Goal: Information Seeking & Learning: Learn about a topic

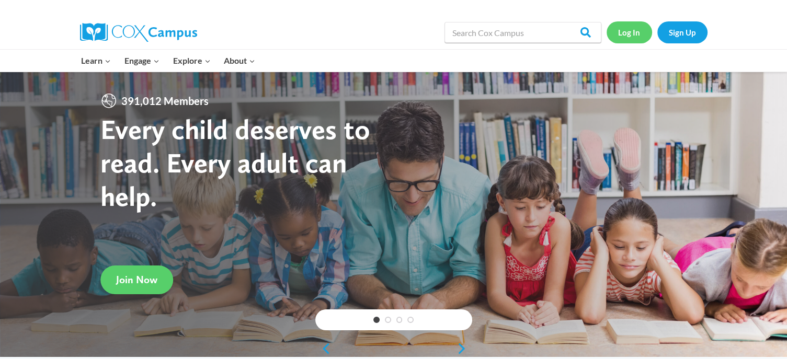
click at [628, 33] on link "Log In" at bounding box center [628, 31] width 45 height 21
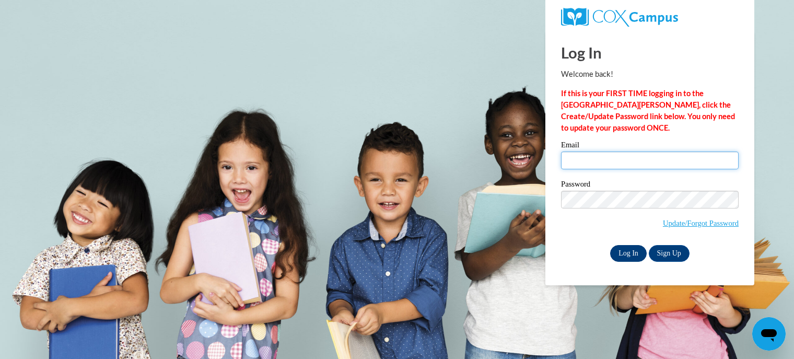
type input "thenry@kusd.edu"
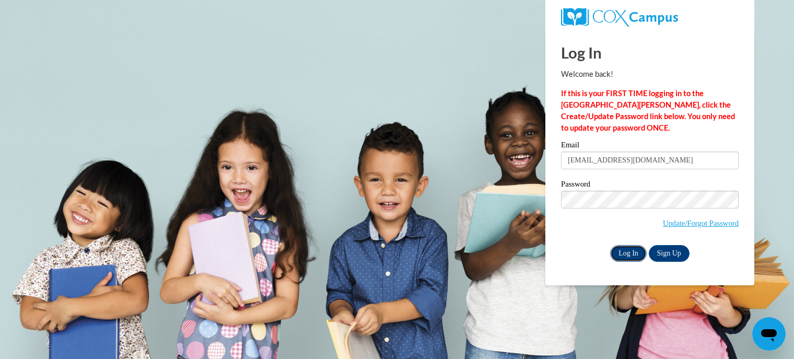
click at [629, 256] on input "Log In" at bounding box center [628, 253] width 37 height 17
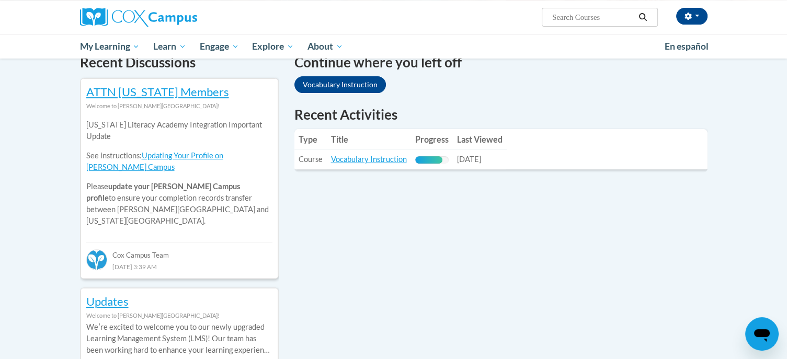
scroll to position [332, 0]
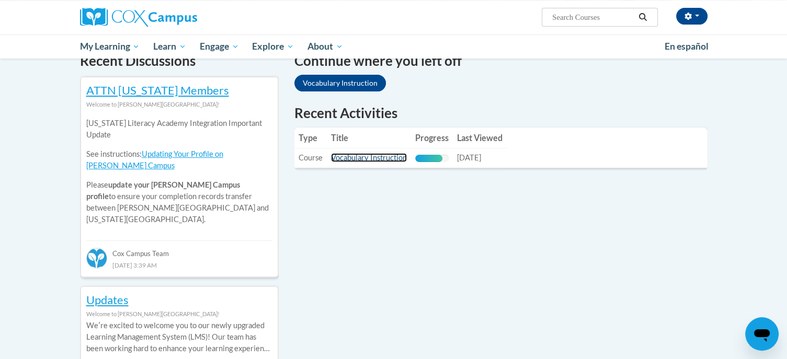
click at [356, 156] on link "Vocabulary Instruction" at bounding box center [369, 157] width 76 height 9
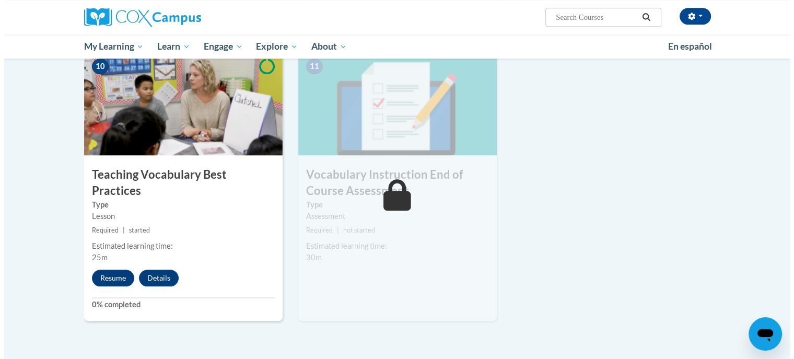
scroll to position [1111, 0]
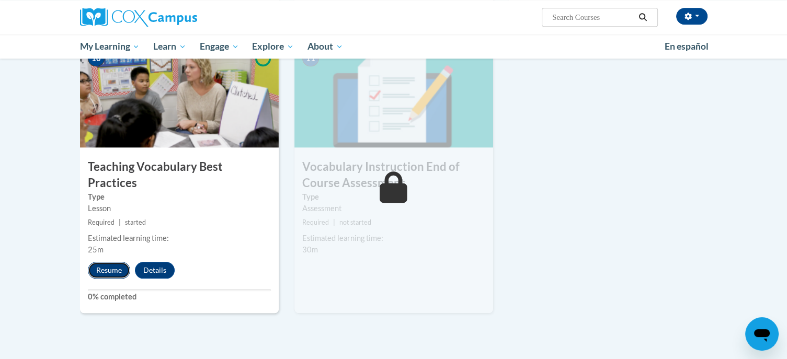
click at [106, 262] on button "Resume" at bounding box center [109, 270] width 42 height 17
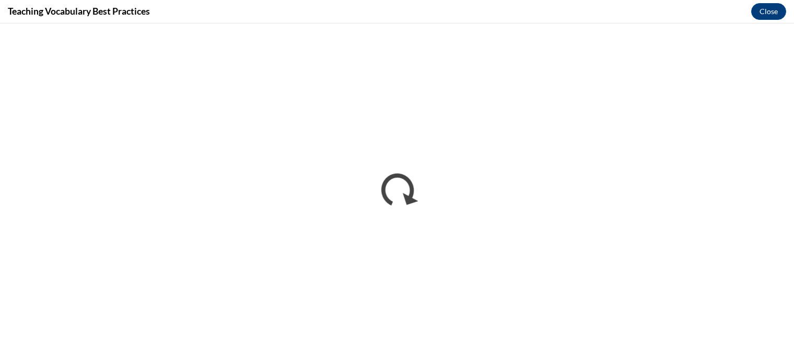
scroll to position [0, 0]
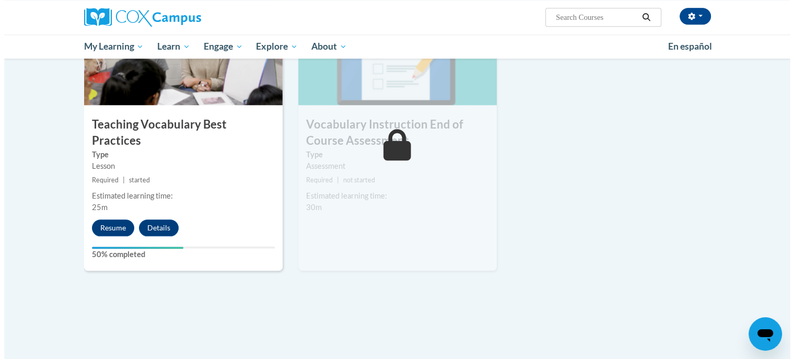
scroll to position [1190, 0]
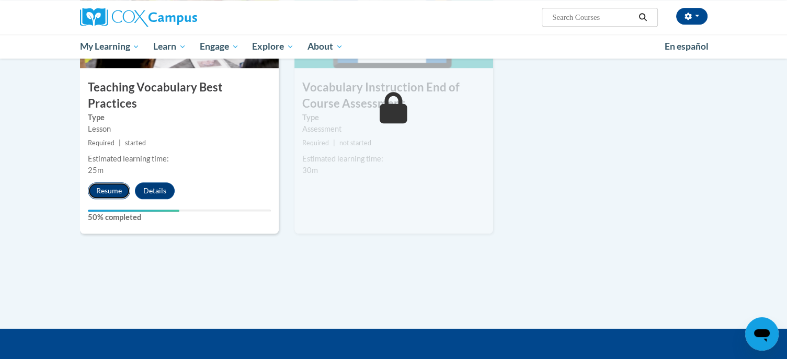
click at [106, 182] on button "Resume" at bounding box center [109, 190] width 42 height 17
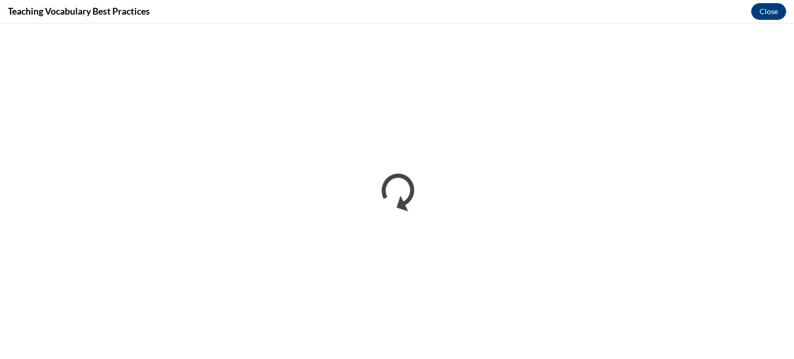
scroll to position [0, 0]
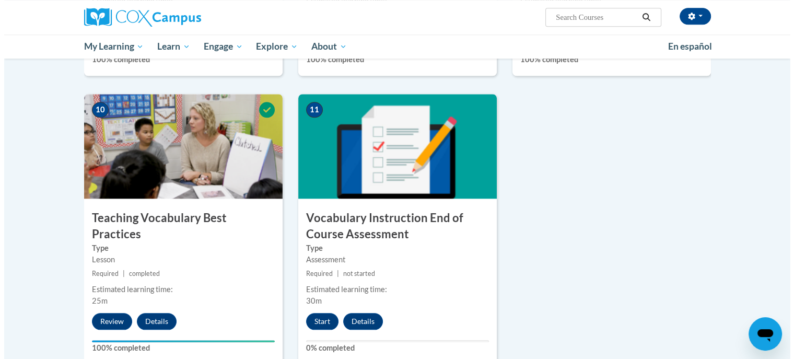
scroll to position [1058, 0]
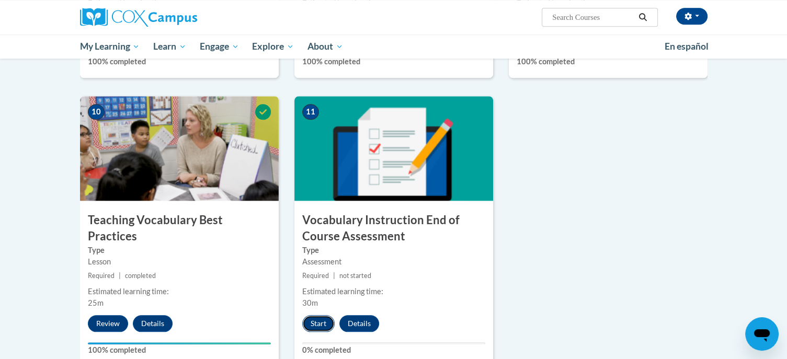
click at [314, 322] on button "Start" at bounding box center [318, 323] width 32 height 17
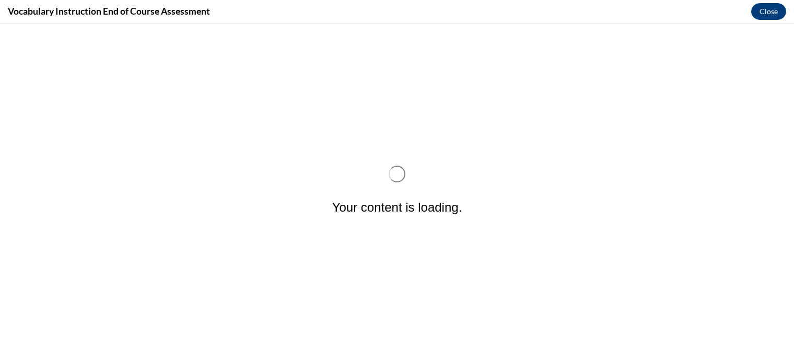
scroll to position [0, 0]
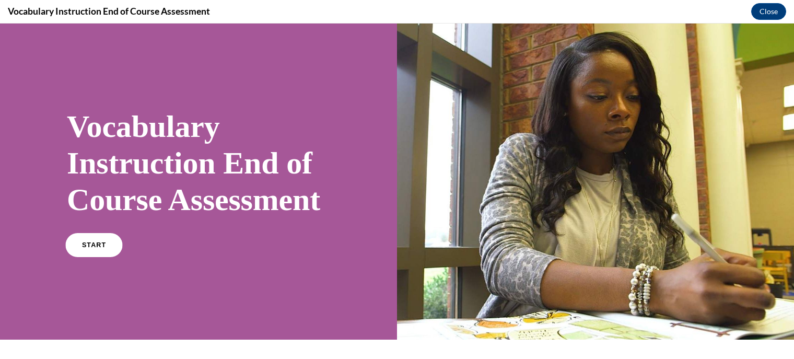
click at [90, 249] on span "START" at bounding box center [94, 245] width 24 height 8
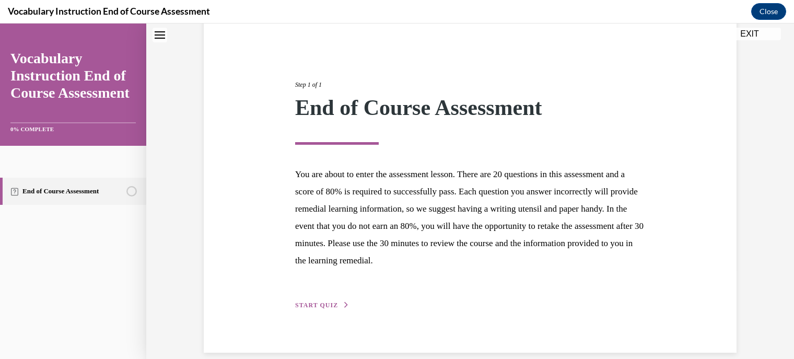
scroll to position [103, 0]
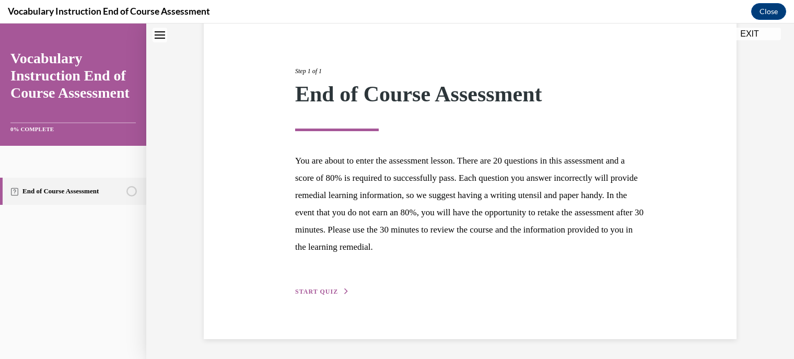
click at [315, 288] on span "START QUIZ" at bounding box center [316, 291] width 43 height 7
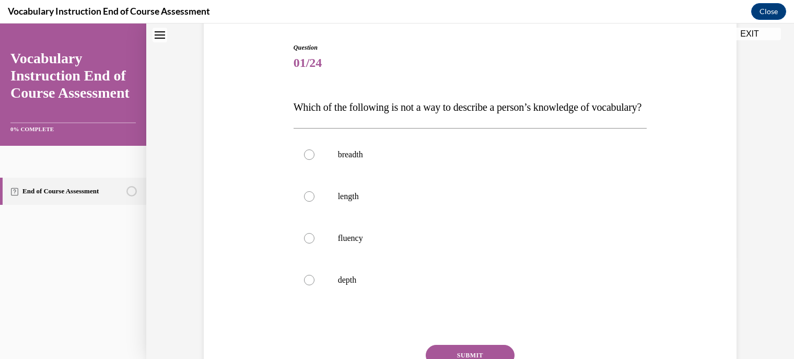
scroll to position [105, 0]
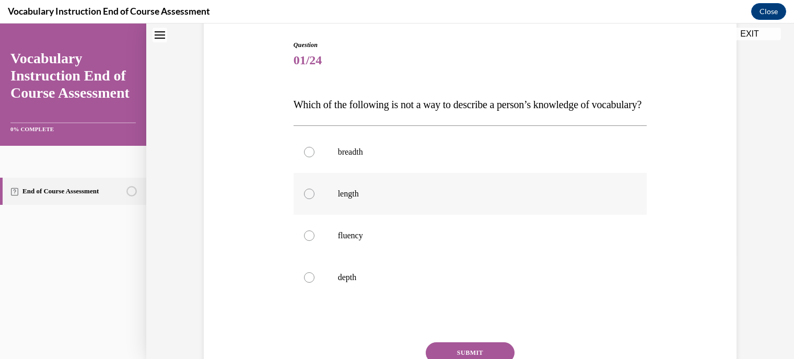
click at [306, 199] on div at bounding box center [309, 194] width 10 height 10
click at [306, 199] on input "length" at bounding box center [309, 194] width 10 height 10
radio input "true"
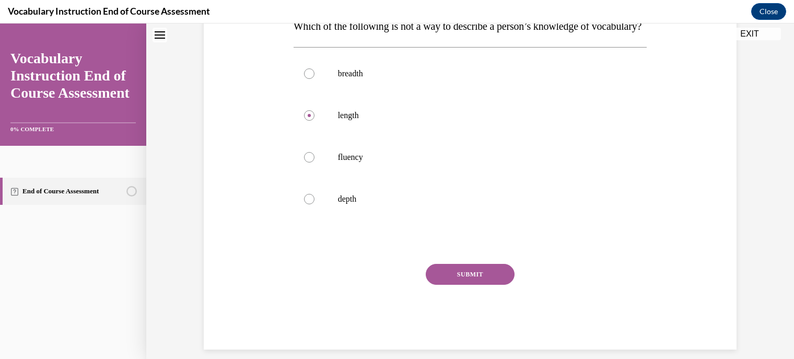
scroll to position [184, 0]
click at [470, 284] on button "SUBMIT" at bounding box center [470, 273] width 89 height 21
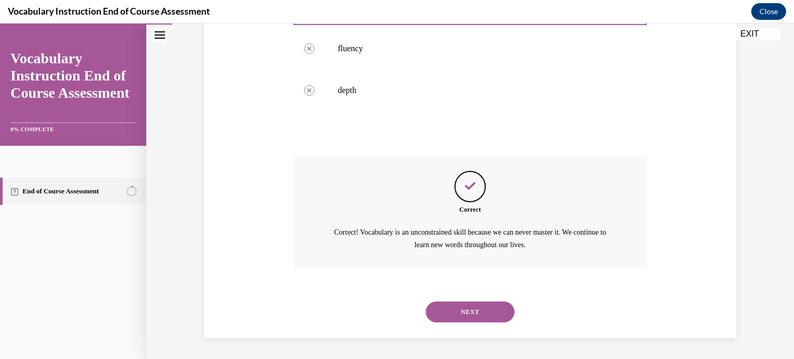
scroll to position [313, 0]
click at [464, 313] on button "NEXT" at bounding box center [470, 312] width 89 height 21
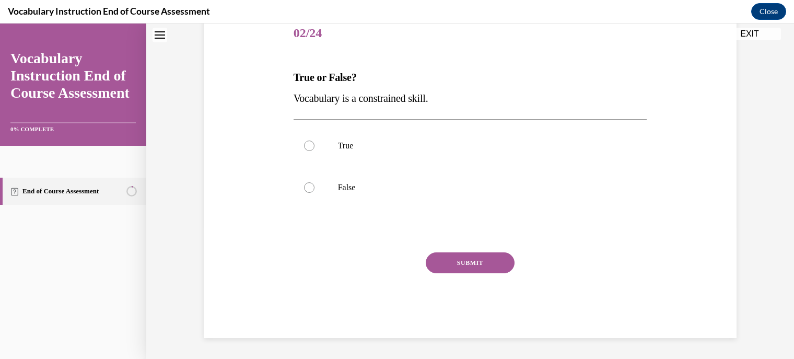
scroll to position [31, 0]
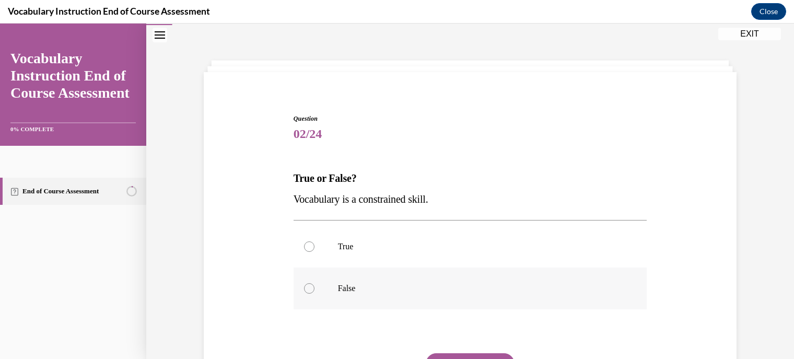
click at [305, 286] on div at bounding box center [309, 288] width 10 height 10
click at [305, 286] on input "False" at bounding box center [309, 288] width 10 height 10
radio input "true"
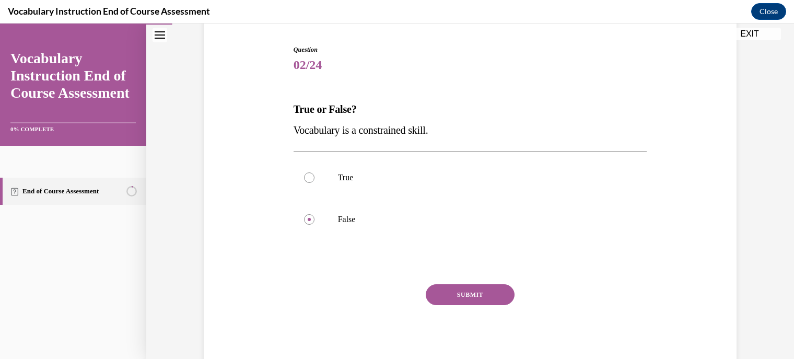
click at [469, 290] on button "SUBMIT" at bounding box center [470, 294] width 89 height 21
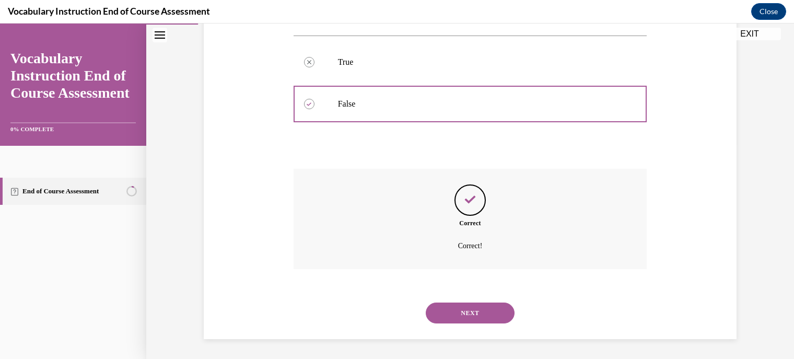
scroll to position [216, 0]
click at [474, 307] on button "NEXT" at bounding box center [470, 312] width 89 height 21
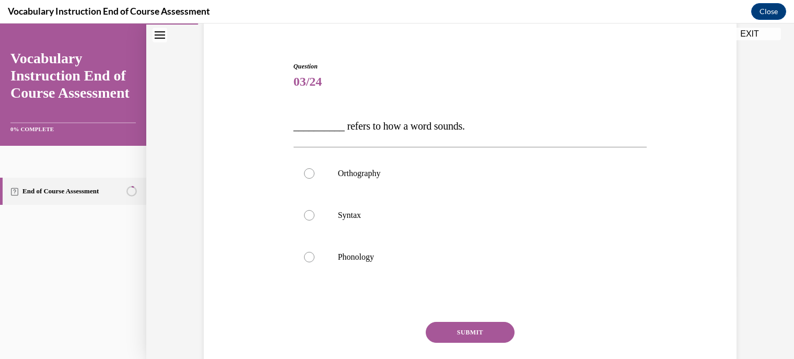
scroll to position [80, 0]
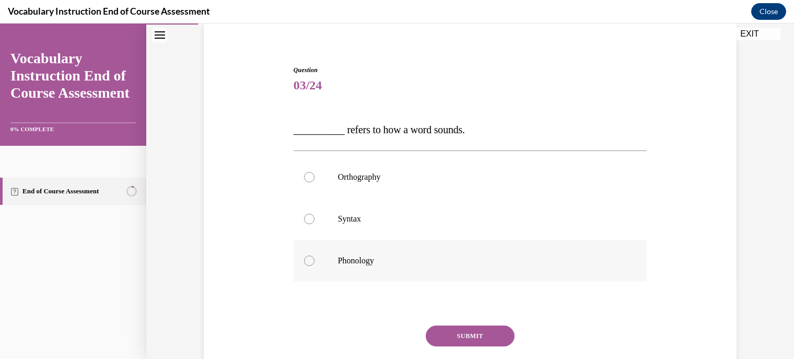
click at [304, 257] on div at bounding box center [309, 261] width 10 height 10
click at [304, 257] on input "Phonology" at bounding box center [309, 261] width 10 height 10
radio input "true"
click at [473, 334] on button "SUBMIT" at bounding box center [470, 336] width 89 height 21
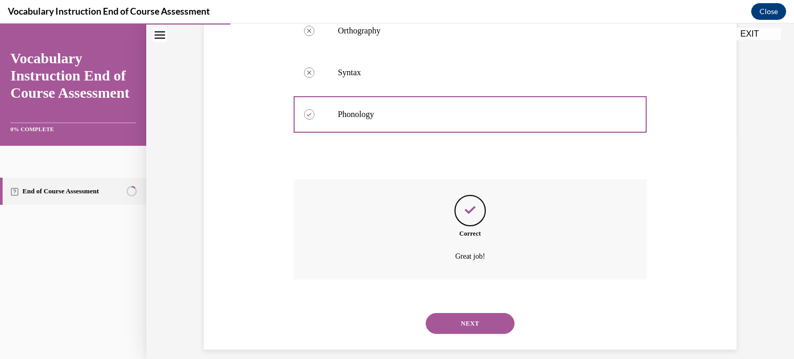
scroll to position [231, 0]
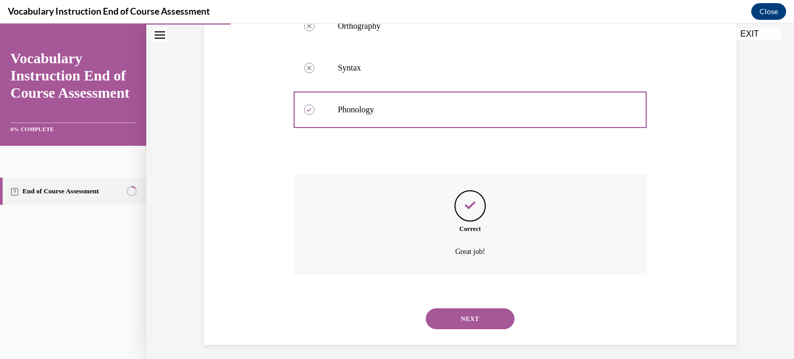
click at [468, 315] on button "NEXT" at bounding box center [470, 318] width 89 height 21
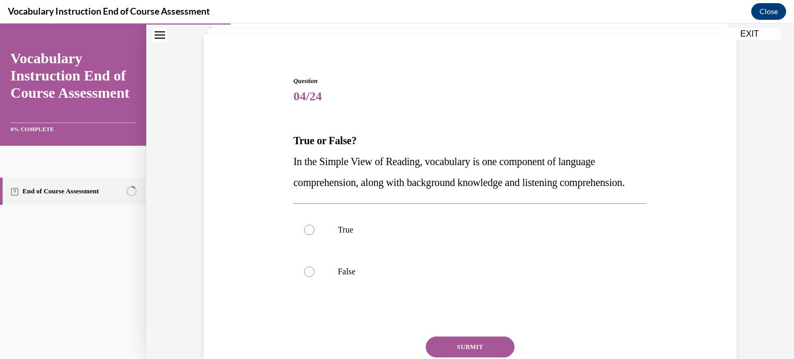
scroll to position [77, 0]
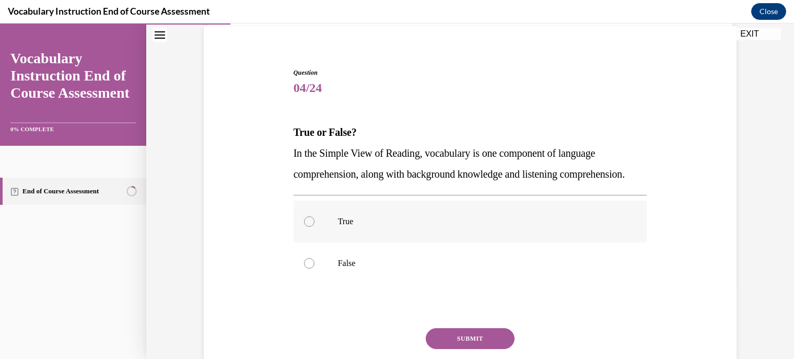
click at [304, 227] on div at bounding box center [309, 221] width 10 height 10
click at [304, 227] on input "True" at bounding box center [309, 221] width 10 height 10
radio input "true"
click at [463, 349] on button "SUBMIT" at bounding box center [470, 338] width 89 height 21
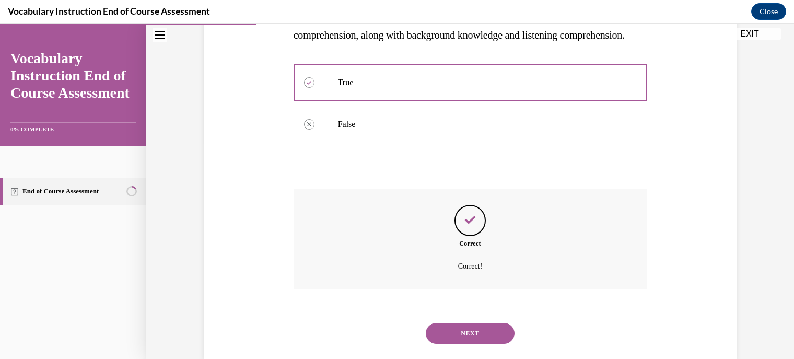
scroll to position [225, 0]
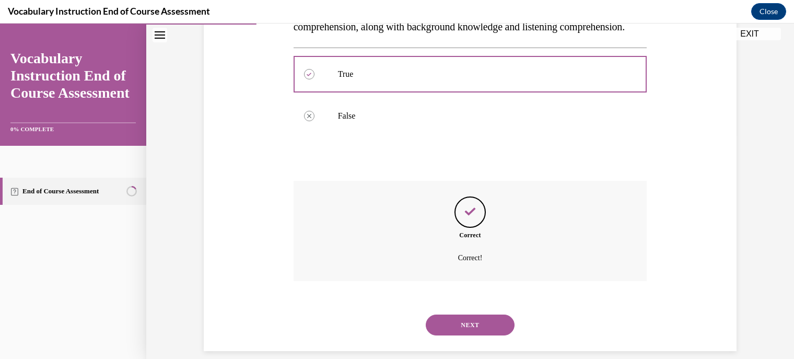
click at [457, 336] on button "NEXT" at bounding box center [470, 325] width 89 height 21
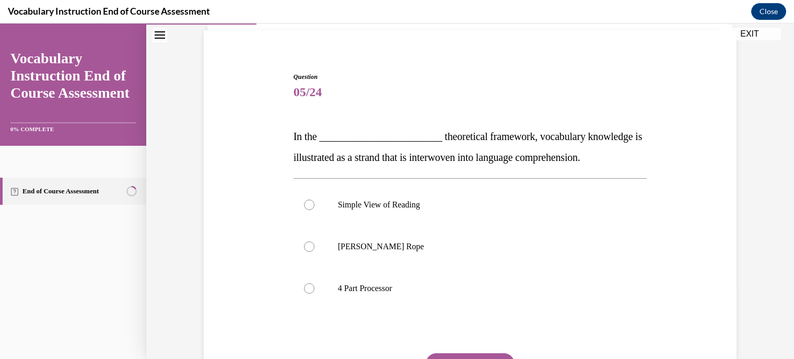
scroll to position [74, 0]
click at [305, 241] on div at bounding box center [309, 245] width 10 height 10
click at [305, 241] on input "[PERSON_NAME] Rope" at bounding box center [309, 245] width 10 height 10
radio input "true"
click at [464, 355] on button "SUBMIT" at bounding box center [470, 362] width 89 height 21
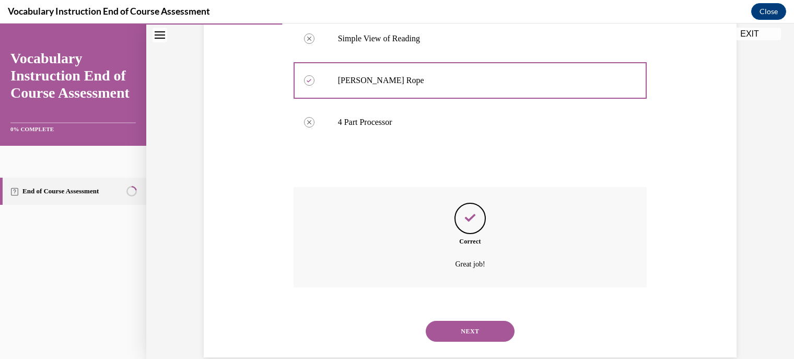
scroll to position [258, 0]
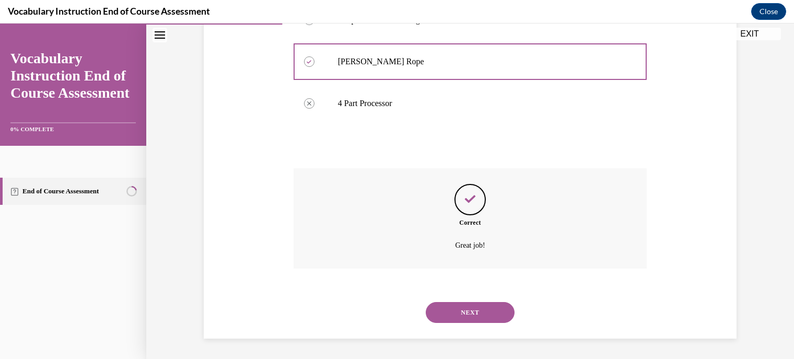
click at [472, 309] on button "NEXT" at bounding box center [470, 312] width 89 height 21
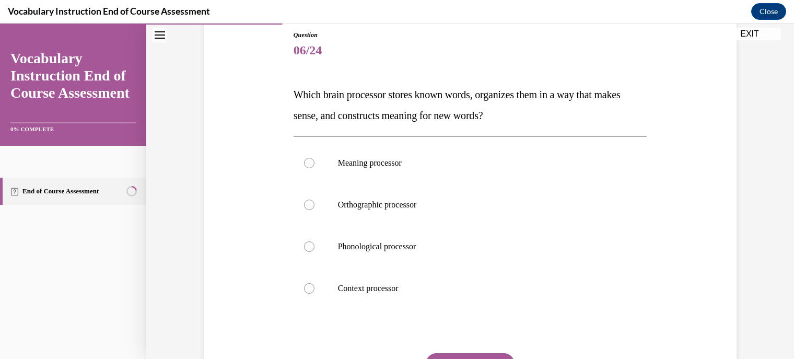
scroll to position [119, 0]
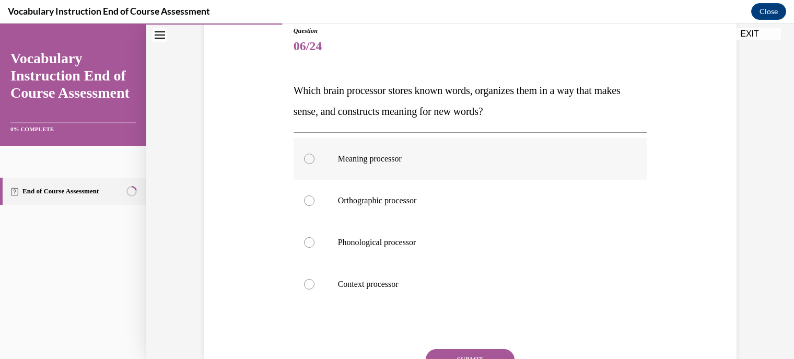
click at [305, 157] on div at bounding box center [309, 159] width 10 height 10
click at [305, 157] on input "Meaning processor" at bounding box center [309, 159] width 10 height 10
radio input "true"
click at [470, 352] on button "SUBMIT" at bounding box center [470, 359] width 89 height 21
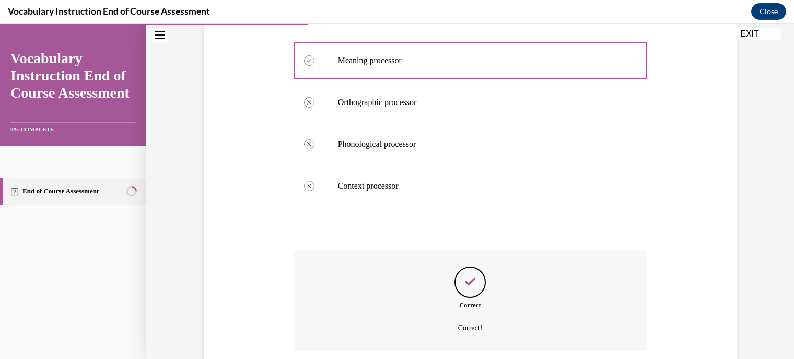
scroll to position [300, 0]
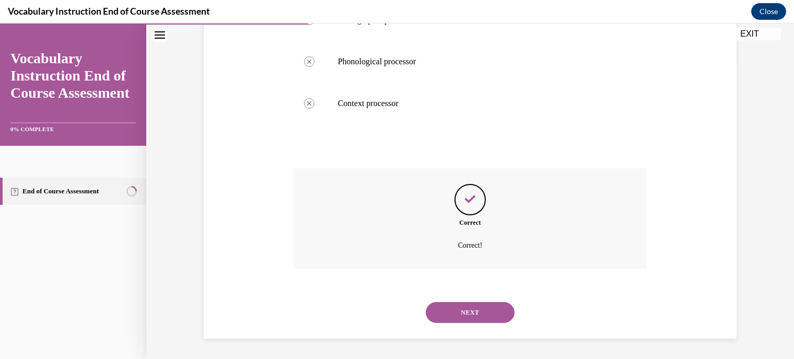
click at [470, 311] on button "NEXT" at bounding box center [470, 312] width 89 height 21
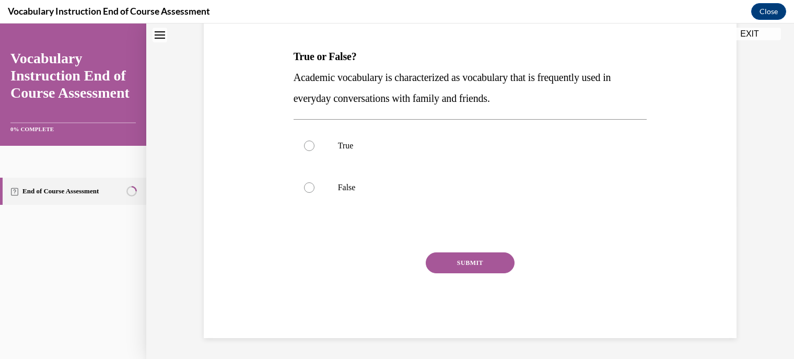
scroll to position [31, 0]
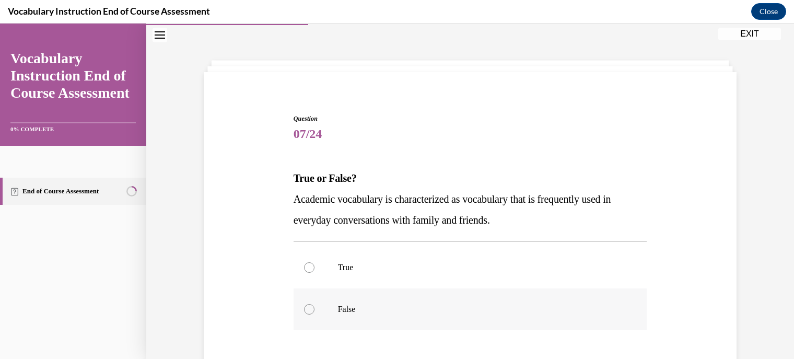
click at [304, 306] on div at bounding box center [309, 309] width 10 height 10
click at [304, 306] on input "False" at bounding box center [309, 309] width 10 height 10
radio input "true"
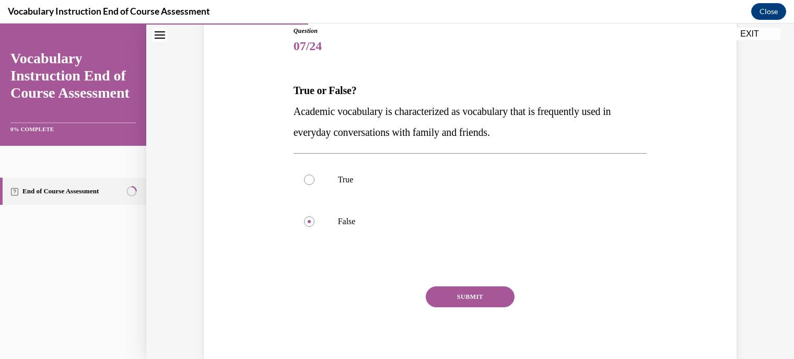
scroll to position [121, 0]
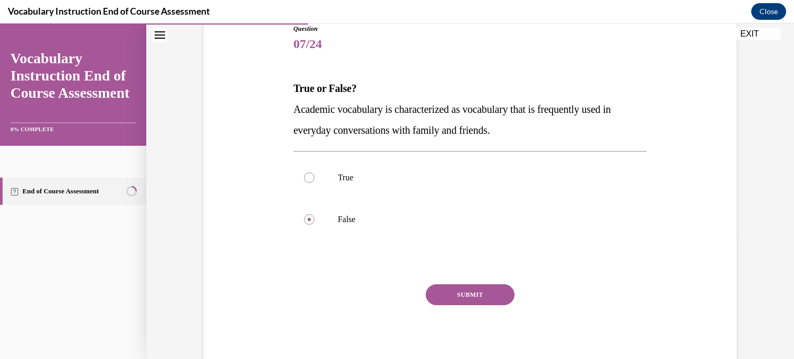
click at [470, 294] on button "SUBMIT" at bounding box center [470, 294] width 89 height 21
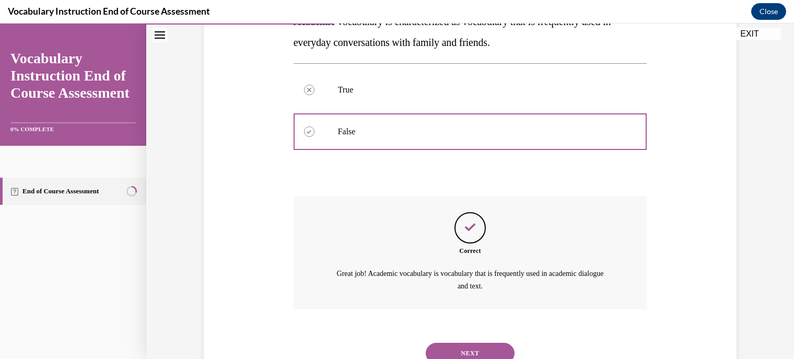
scroll to position [250, 0]
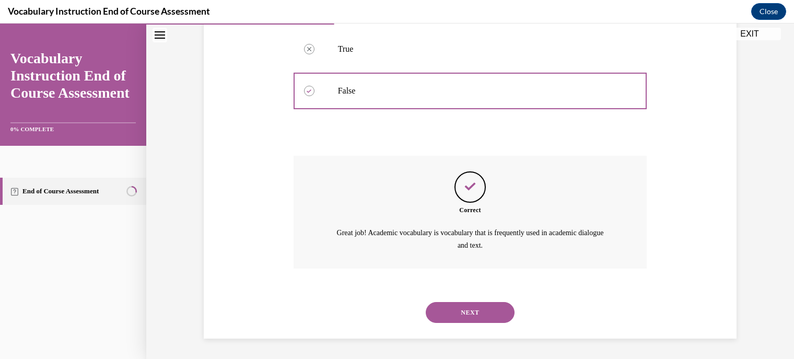
click at [469, 310] on button "NEXT" at bounding box center [470, 312] width 89 height 21
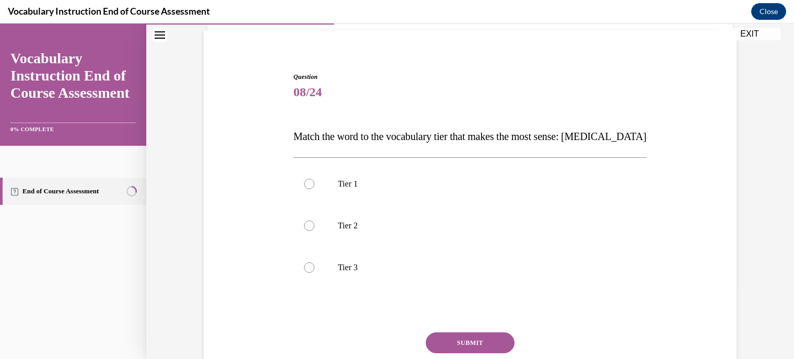
scroll to position [74, 0]
click at [304, 262] on div at bounding box center [309, 266] width 10 height 10
click at [304, 262] on input "Tier 3" at bounding box center [309, 266] width 10 height 10
radio input "true"
click at [469, 340] on button "SUBMIT" at bounding box center [470, 341] width 89 height 21
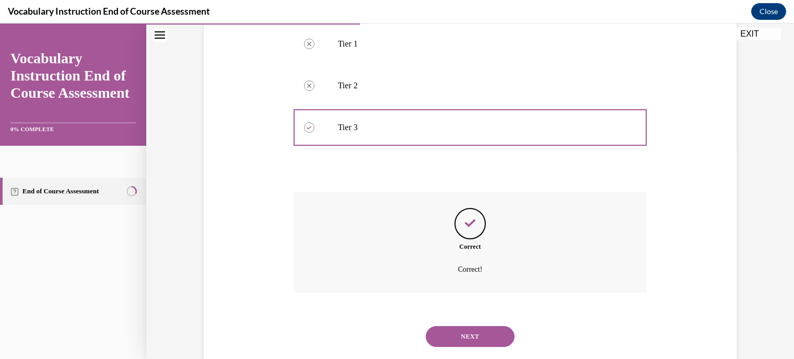
scroll to position [215, 0]
click at [483, 332] on button "NEXT" at bounding box center [470, 334] width 89 height 21
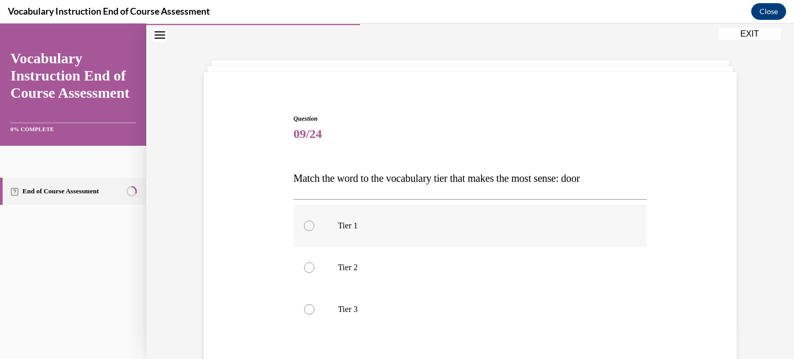
click at [304, 224] on div at bounding box center [309, 226] width 10 height 10
click at [304, 224] on input "Tier 1" at bounding box center [309, 226] width 10 height 10
radio input "true"
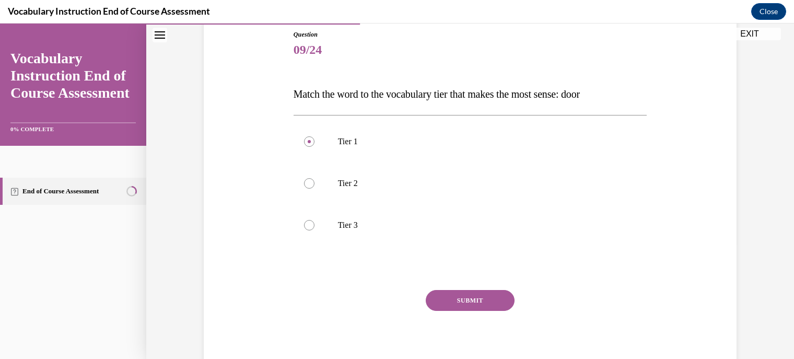
scroll to position [120, 0]
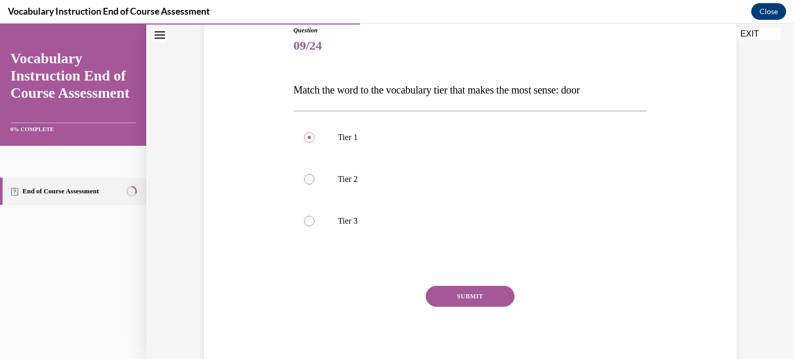
click at [463, 294] on button "SUBMIT" at bounding box center [470, 296] width 89 height 21
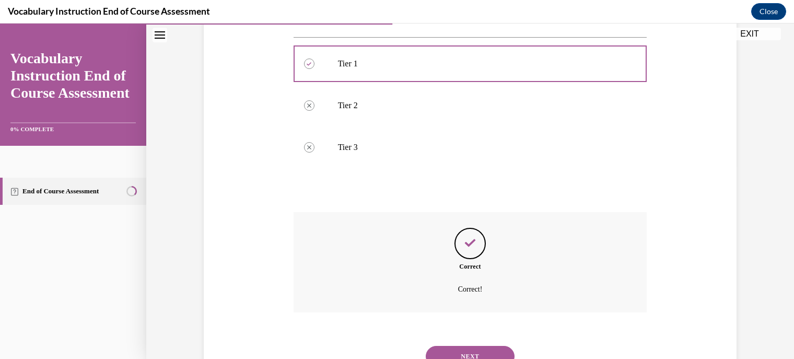
scroll to position [237, 0]
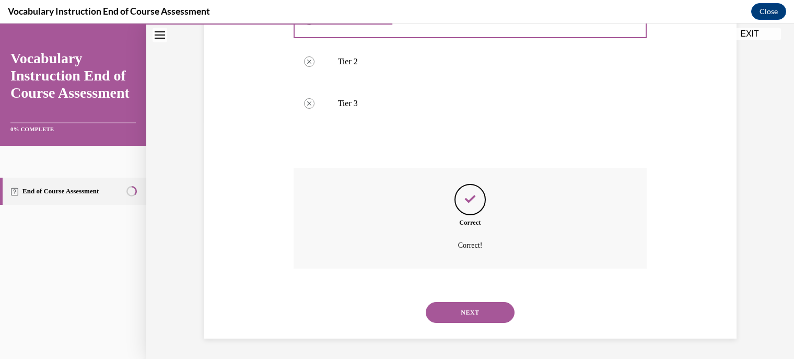
click at [454, 310] on button "NEXT" at bounding box center [470, 312] width 89 height 21
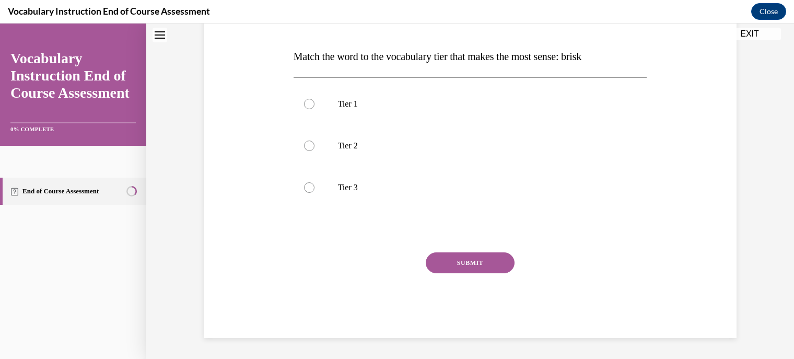
scroll to position [31, 0]
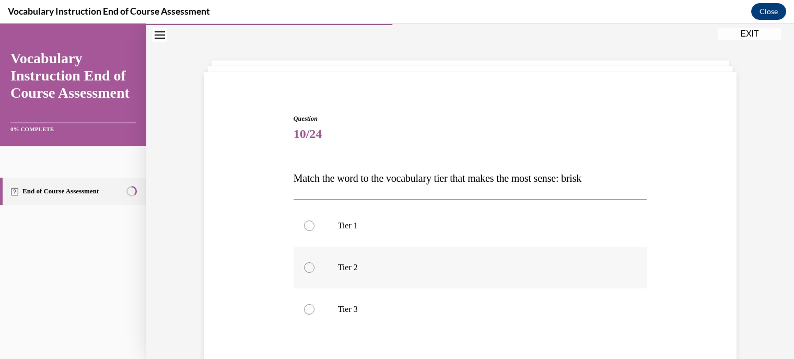
click at [304, 264] on div at bounding box center [309, 267] width 10 height 10
click at [304, 264] on input "Tier 2" at bounding box center [309, 267] width 10 height 10
radio input "true"
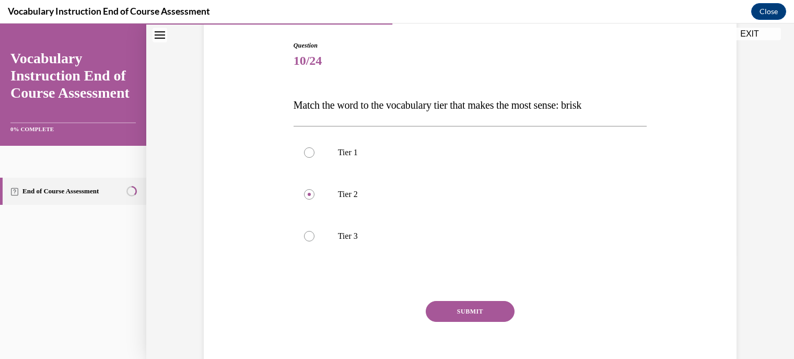
scroll to position [106, 0]
click at [480, 309] on button "SUBMIT" at bounding box center [470, 309] width 89 height 21
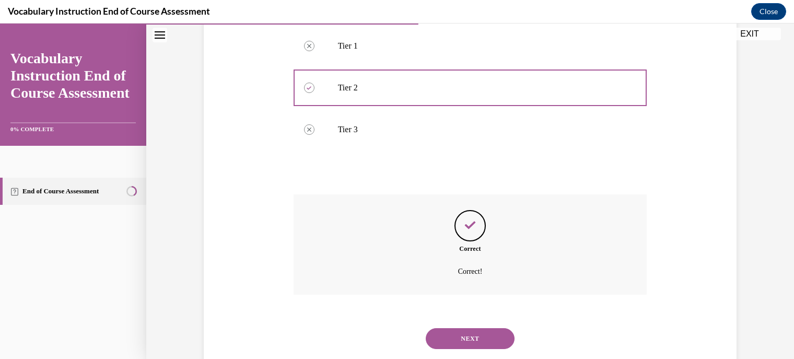
scroll to position [211, 0]
click at [473, 333] on button "NEXT" at bounding box center [470, 338] width 89 height 21
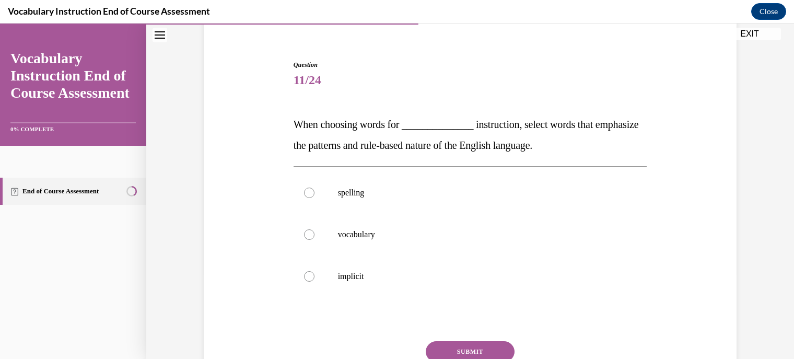
scroll to position [87, 0]
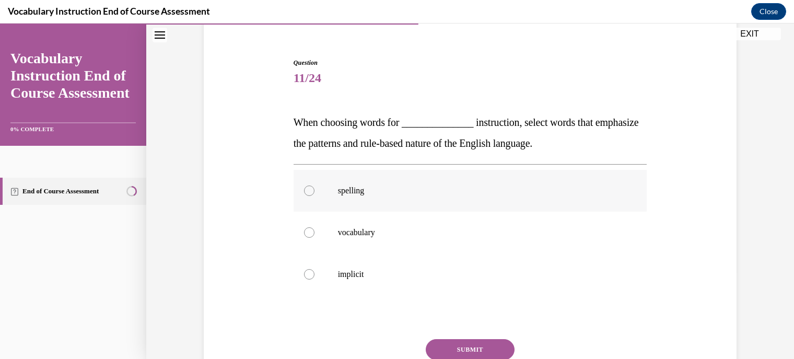
click at [305, 191] on div at bounding box center [309, 191] width 10 height 10
click at [305, 191] on input "spelling" at bounding box center [309, 191] width 10 height 10
radio input "true"
click at [478, 347] on button "SUBMIT" at bounding box center [470, 349] width 89 height 21
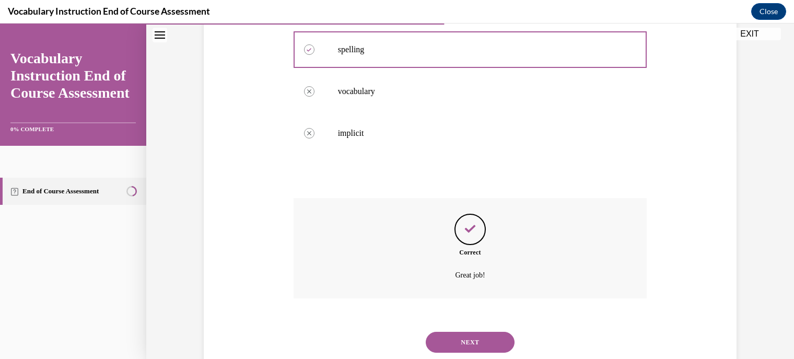
scroll to position [231, 0]
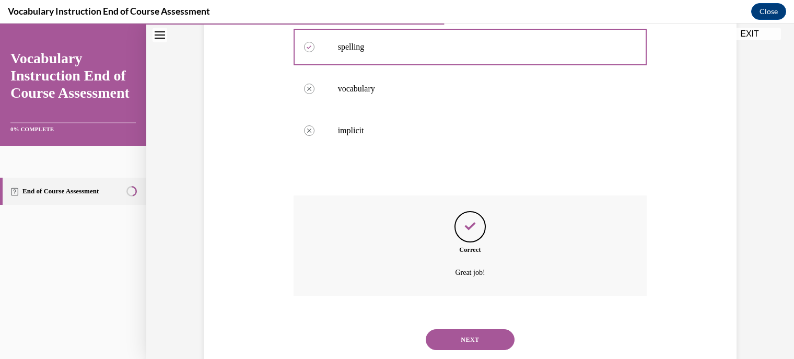
click at [492, 334] on button "NEXT" at bounding box center [470, 339] width 89 height 21
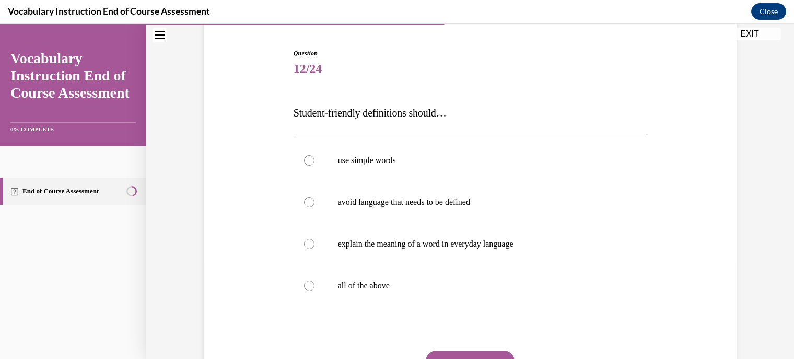
scroll to position [98, 0]
click at [305, 285] on div at bounding box center [309, 285] width 10 height 10
click at [305, 285] on input "all of the above" at bounding box center [309, 285] width 10 height 10
radio input "true"
click at [460, 352] on button "SUBMIT" at bounding box center [470, 360] width 89 height 21
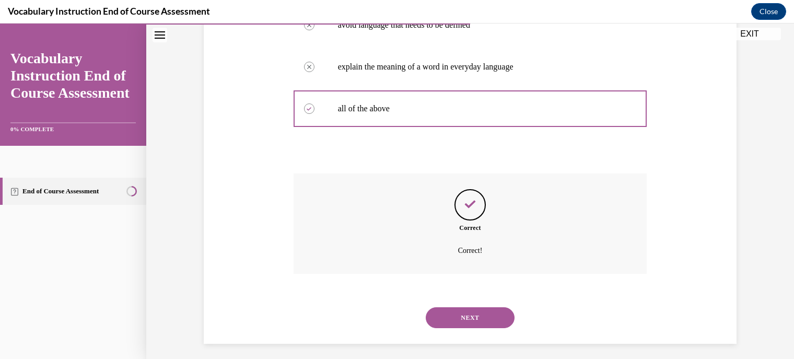
scroll to position [272, 0]
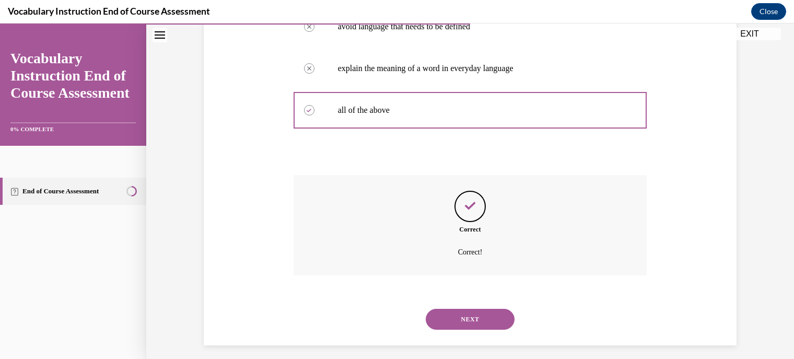
click at [472, 318] on button "NEXT" at bounding box center [470, 319] width 89 height 21
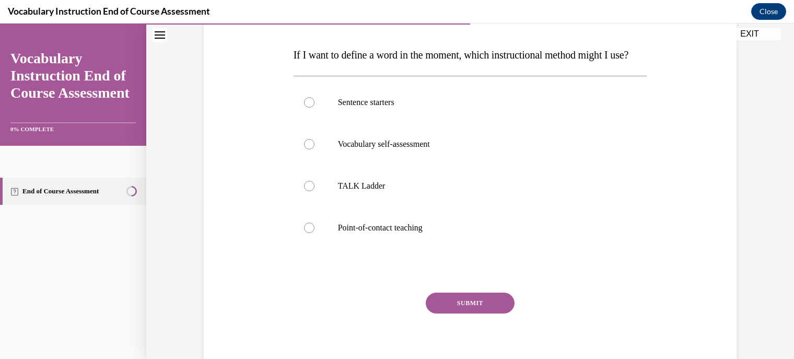
scroll to position [184, 0]
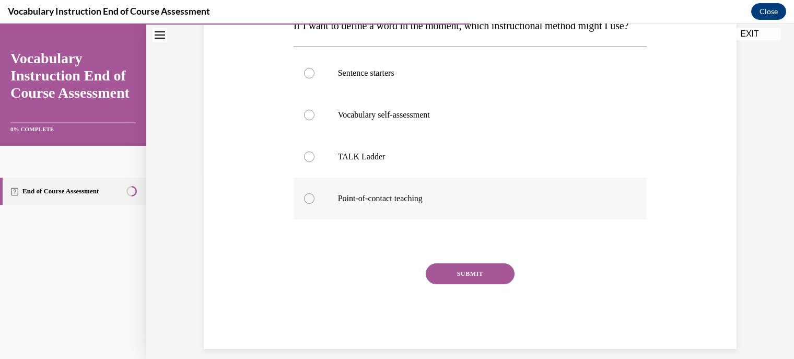
click at [304, 204] on div at bounding box center [309, 198] width 10 height 10
click at [304, 204] on input "Point-of-contact teaching" at bounding box center [309, 198] width 10 height 10
radio input "true"
click at [470, 284] on button "SUBMIT" at bounding box center [470, 273] width 89 height 21
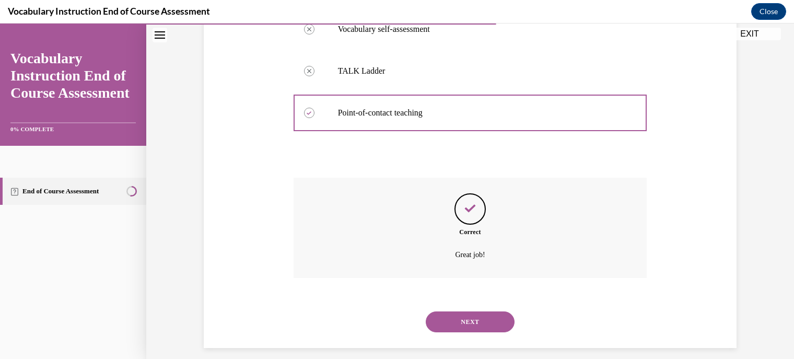
scroll to position [300, 0]
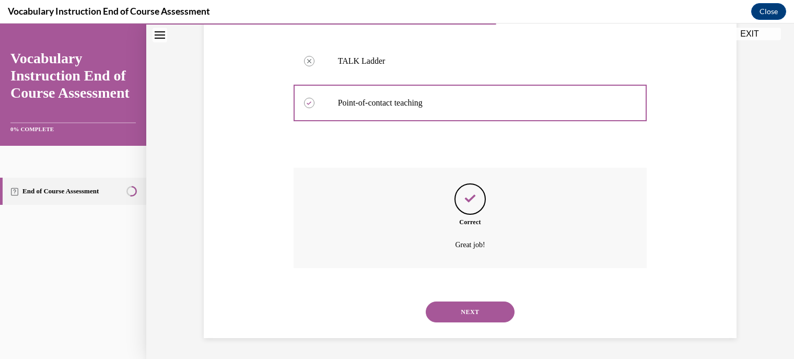
click at [473, 313] on button "NEXT" at bounding box center [470, 312] width 89 height 21
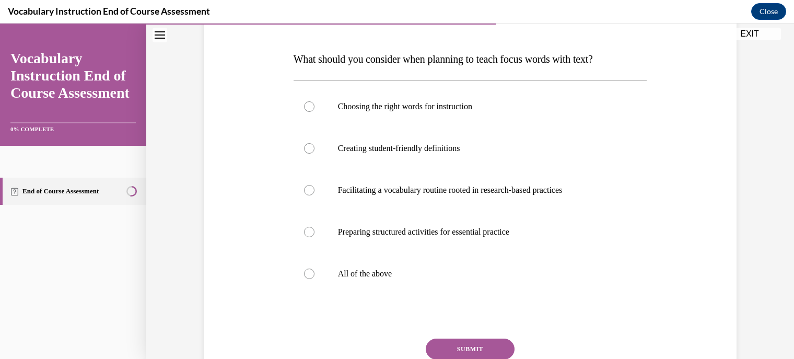
scroll to position [151, 0]
click at [304, 272] on div at bounding box center [309, 273] width 10 height 10
click at [304, 272] on input "All of the above" at bounding box center [309, 273] width 10 height 10
radio input "true"
click at [479, 344] on button "SUBMIT" at bounding box center [470, 348] width 89 height 21
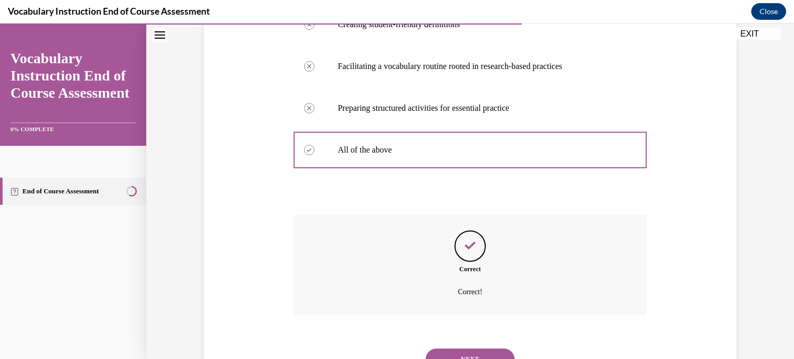
scroll to position [279, 0]
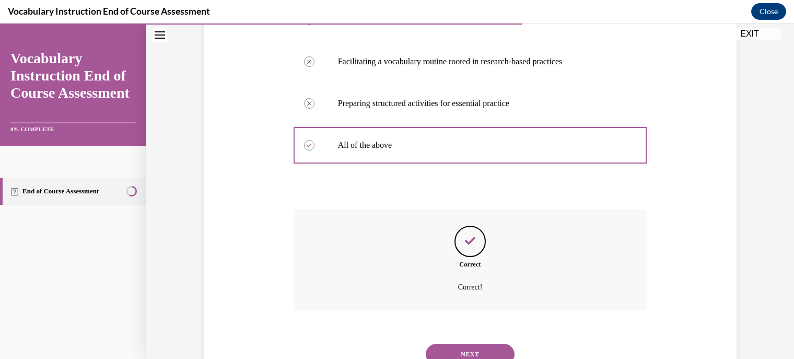
click at [458, 348] on button "NEXT" at bounding box center [470, 354] width 89 height 21
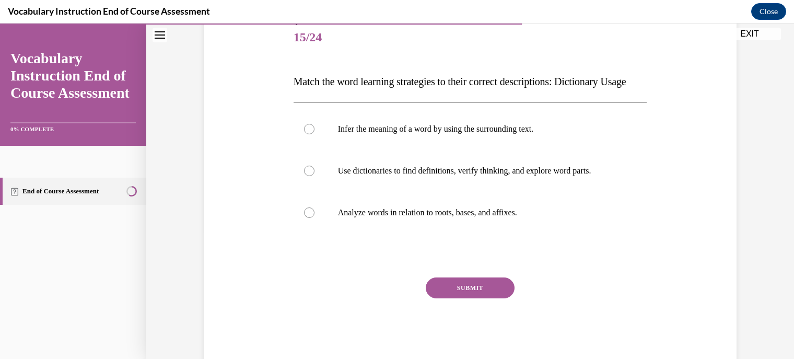
scroll to position [130, 0]
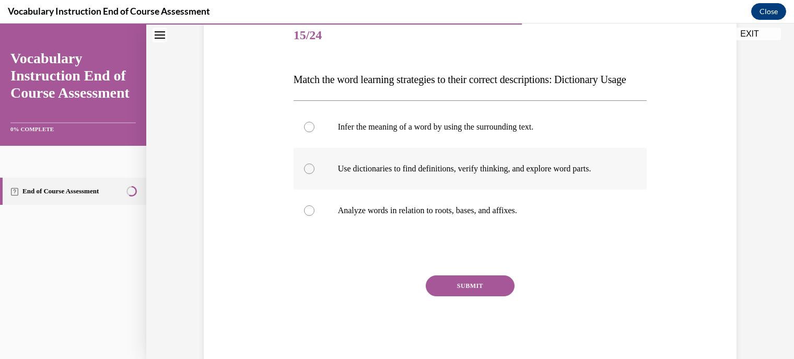
click at [305, 174] on div at bounding box center [309, 169] width 10 height 10
click at [305, 174] on input "Use dictionaries to find definitions, verify thinking, and explore word parts." at bounding box center [309, 169] width 10 height 10
radio input "true"
click at [459, 296] on button "SUBMIT" at bounding box center [470, 285] width 89 height 21
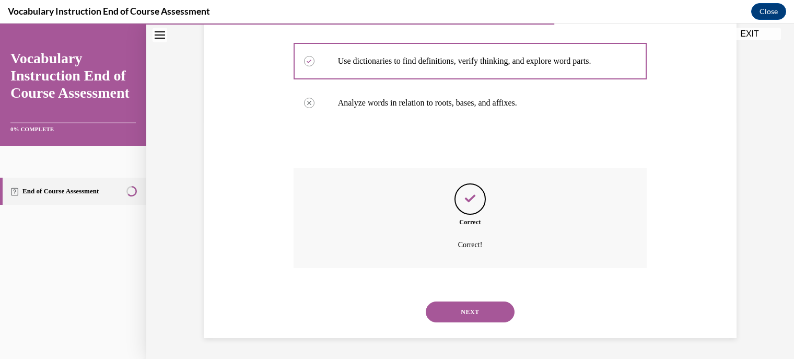
scroll to position [258, 0]
click at [455, 310] on button "NEXT" at bounding box center [470, 312] width 89 height 21
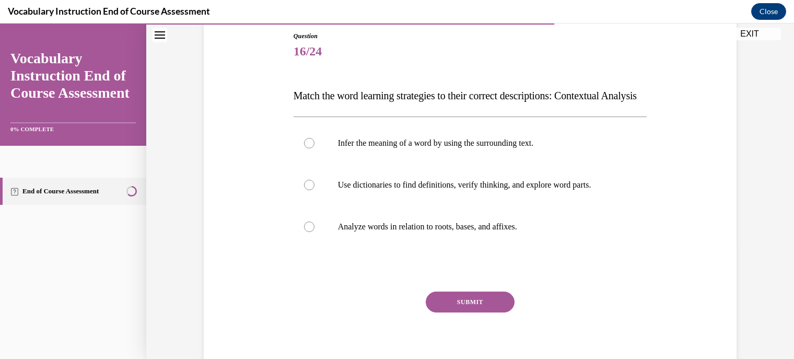
scroll to position [117, 0]
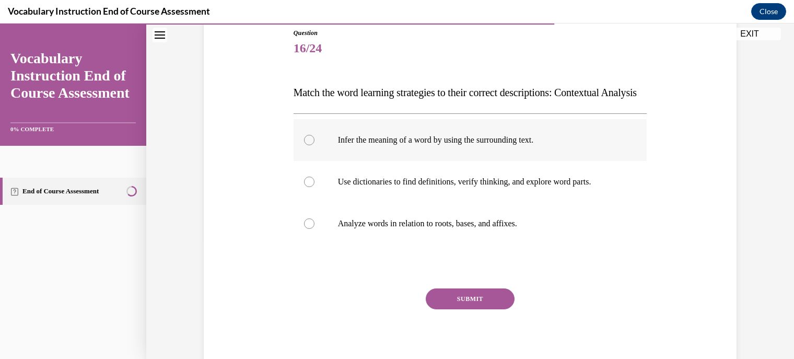
click at [304, 145] on div at bounding box center [309, 140] width 10 height 10
click at [304, 145] on input "Infer the meaning of a word by using the surrounding text." at bounding box center [309, 140] width 10 height 10
radio input "true"
click at [475, 309] on button "SUBMIT" at bounding box center [470, 298] width 89 height 21
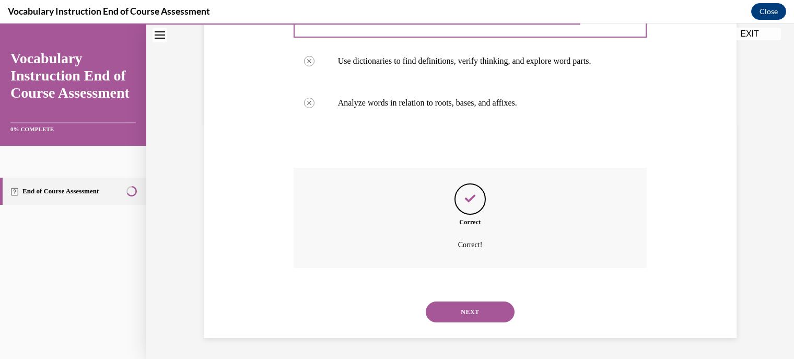
scroll to position [241, 0]
click at [470, 322] on button "NEXT" at bounding box center [470, 312] width 89 height 21
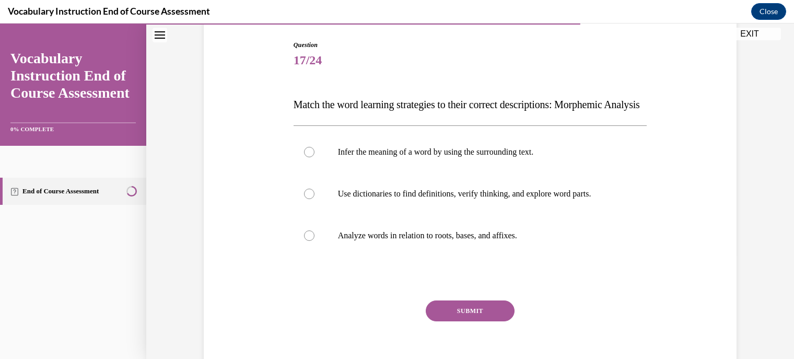
scroll to position [108, 0]
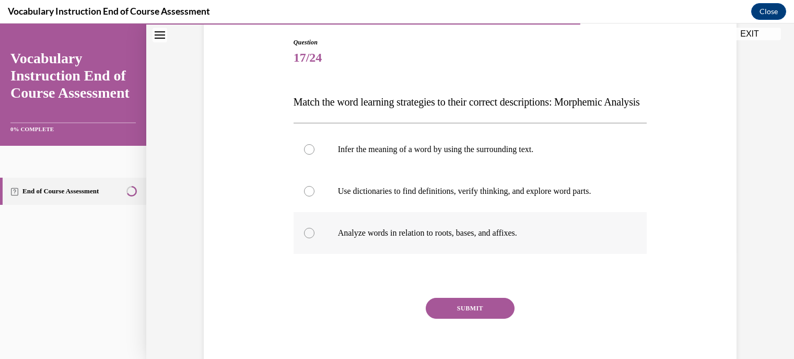
click at [305, 238] on div at bounding box center [309, 233] width 10 height 10
click at [305, 238] on input "Analyze words in relation to roots, bases, and affixes." at bounding box center [309, 233] width 10 height 10
radio input "true"
click at [465, 319] on button "SUBMIT" at bounding box center [470, 308] width 89 height 21
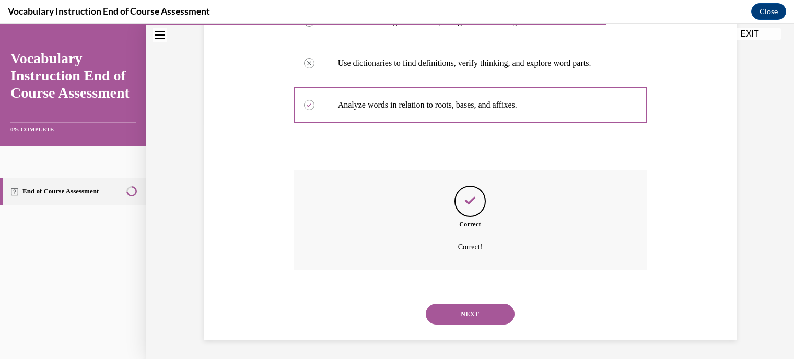
scroll to position [245, 0]
click at [453, 322] on button "NEXT" at bounding box center [470, 312] width 89 height 21
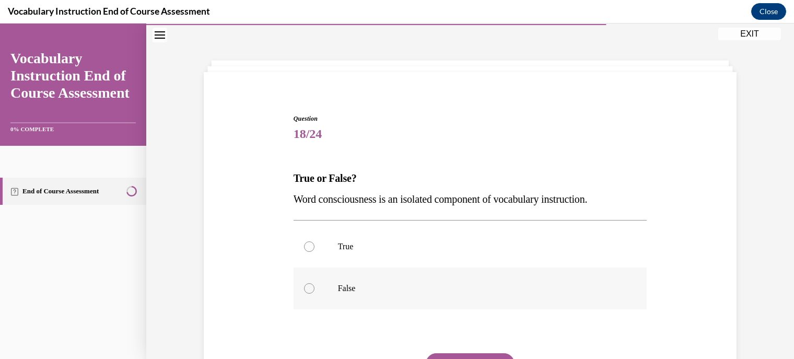
click at [304, 286] on div at bounding box center [309, 288] width 10 height 10
click at [304, 286] on input "False" at bounding box center [309, 288] width 10 height 10
radio input "true"
click at [454, 358] on button "SUBMIT" at bounding box center [470, 363] width 89 height 21
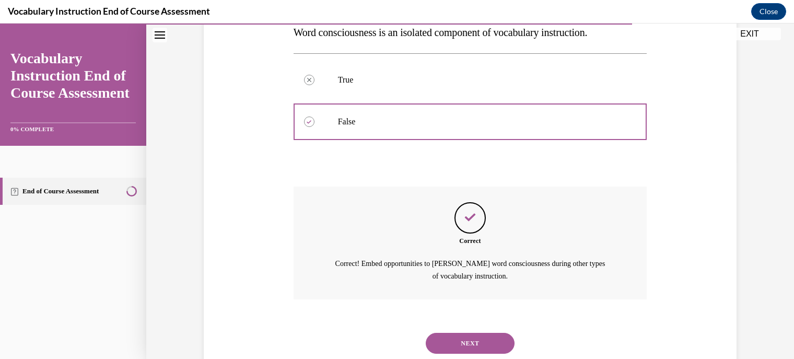
scroll to position [229, 0]
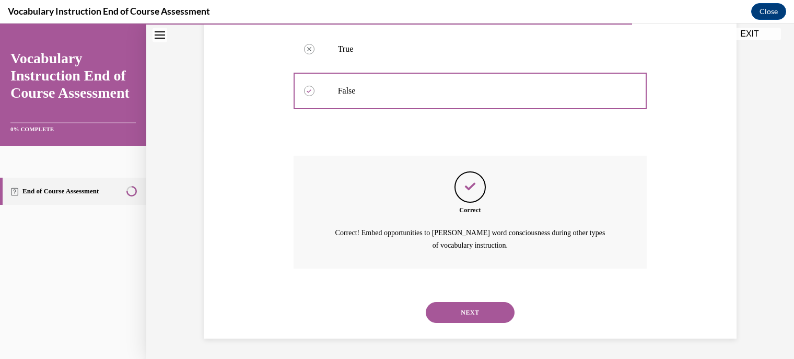
click at [460, 313] on button "NEXT" at bounding box center [470, 312] width 89 height 21
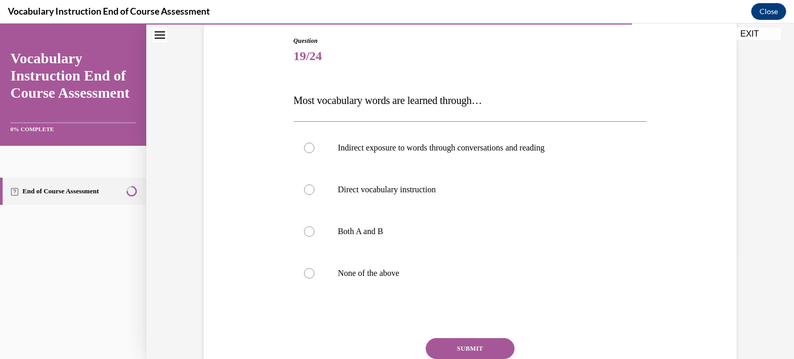
scroll to position [113, 0]
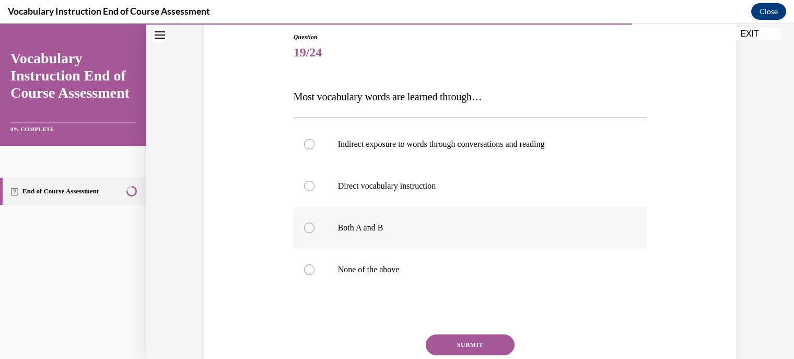
click at [304, 225] on div at bounding box center [309, 228] width 10 height 10
click at [304, 225] on input "Both A and B" at bounding box center [309, 228] width 10 height 10
radio input "true"
click at [460, 342] on button "SUBMIT" at bounding box center [470, 344] width 89 height 21
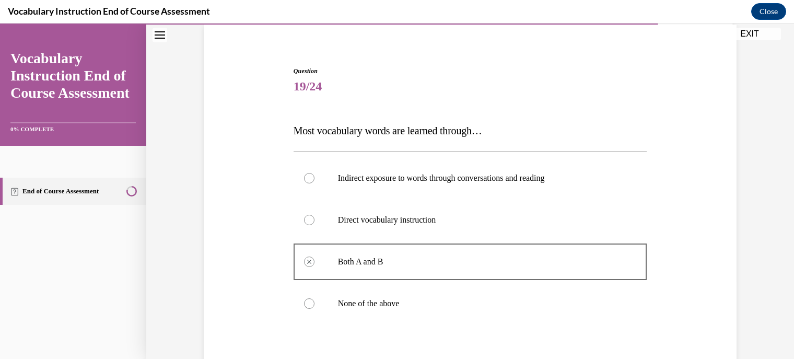
scroll to position [87, 0]
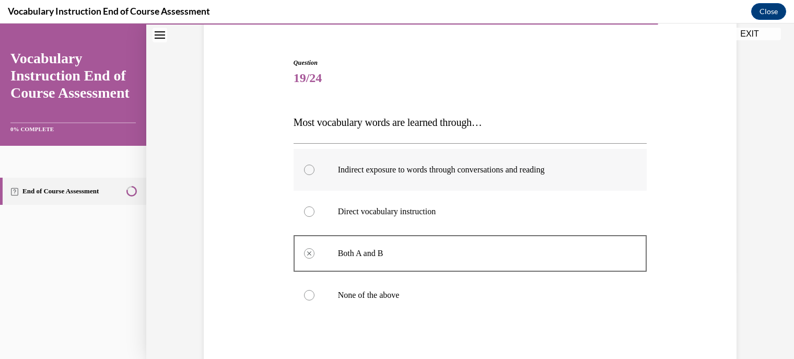
click at [305, 167] on div at bounding box center [309, 170] width 10 height 10
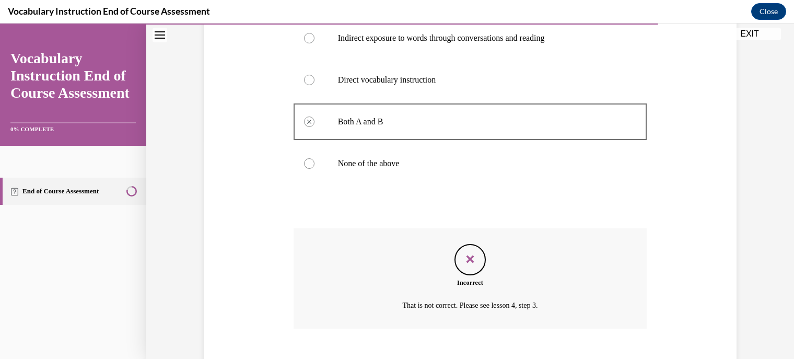
scroll to position [279, 0]
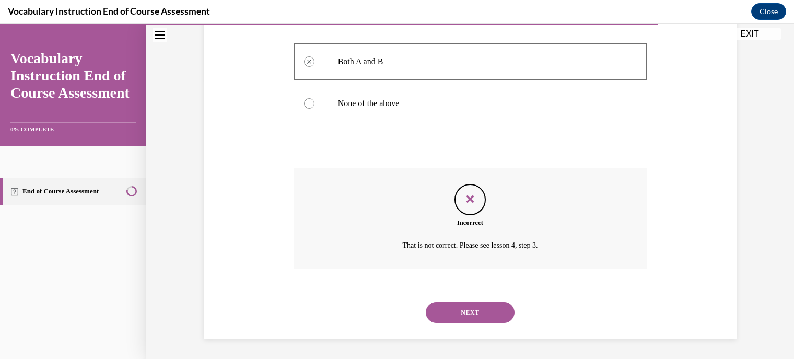
click at [472, 310] on button "NEXT" at bounding box center [470, 312] width 89 height 21
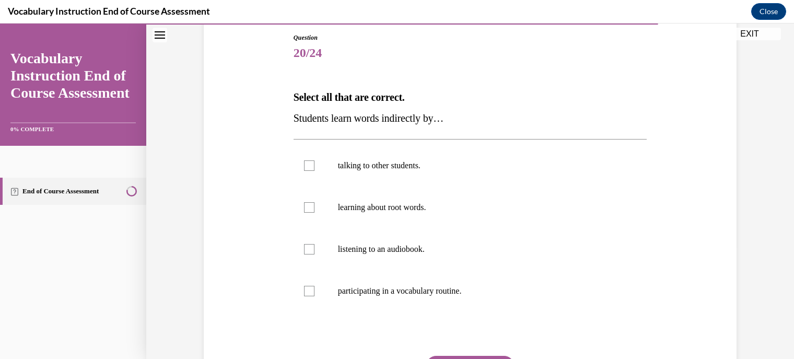
scroll to position [113, 0]
click at [306, 165] on div at bounding box center [309, 165] width 10 height 10
click at [306, 165] on input "talking to other students." at bounding box center [309, 165] width 10 height 10
checkbox input "true"
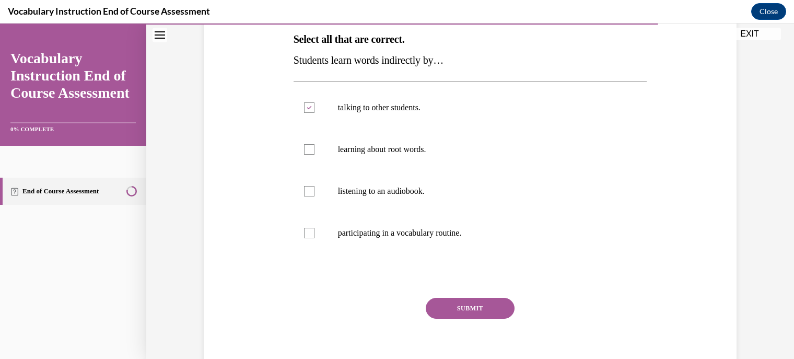
scroll to position [173, 0]
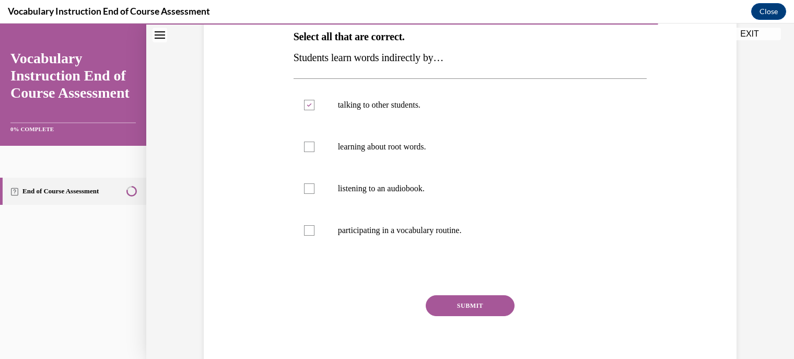
click at [466, 302] on button "SUBMIT" at bounding box center [470, 305] width 89 height 21
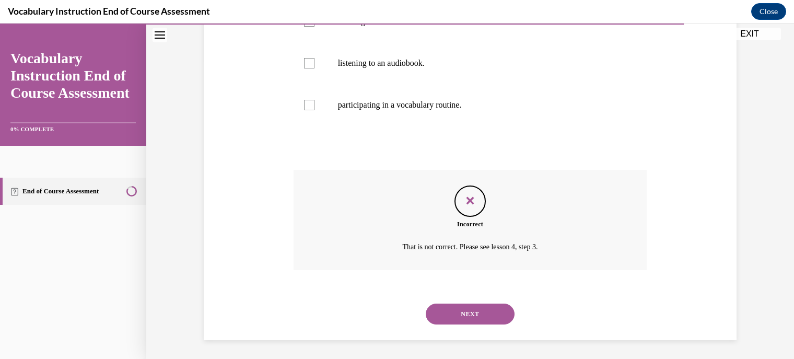
scroll to position [300, 0]
click at [477, 312] on button "NEXT" at bounding box center [470, 312] width 89 height 21
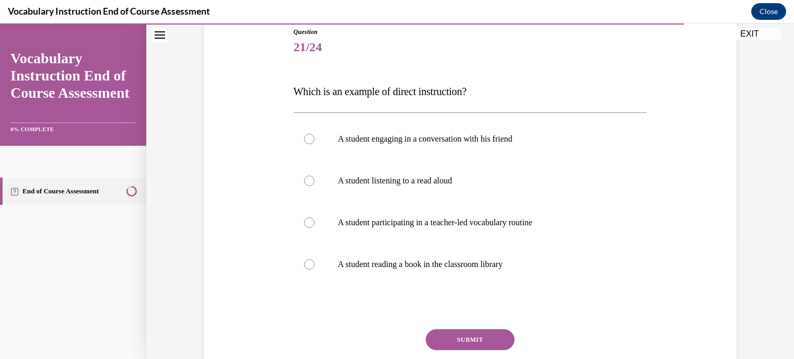
scroll to position [119, 0]
click at [307, 218] on div at bounding box center [309, 221] width 10 height 10
click at [307, 218] on input "A student participating in a teacher-led vocabulary routine" at bounding box center [309, 221] width 10 height 10
radio input "true"
click at [456, 336] on button "SUBMIT" at bounding box center [470, 338] width 89 height 21
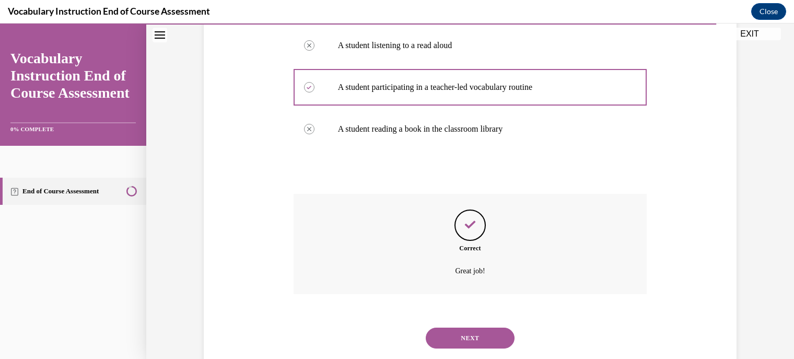
scroll to position [255, 0]
click at [462, 334] on button "NEXT" at bounding box center [470, 336] width 89 height 21
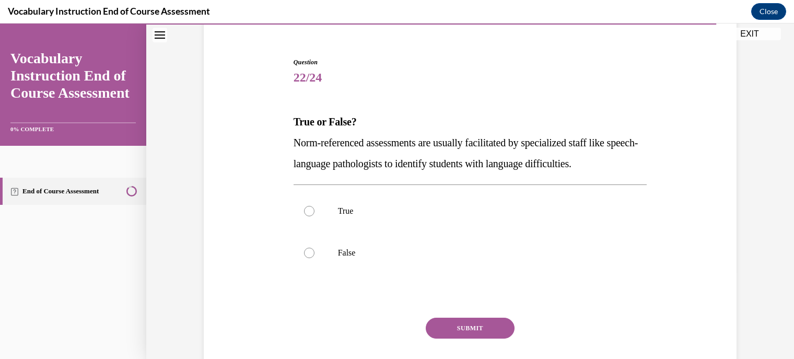
scroll to position [90, 0]
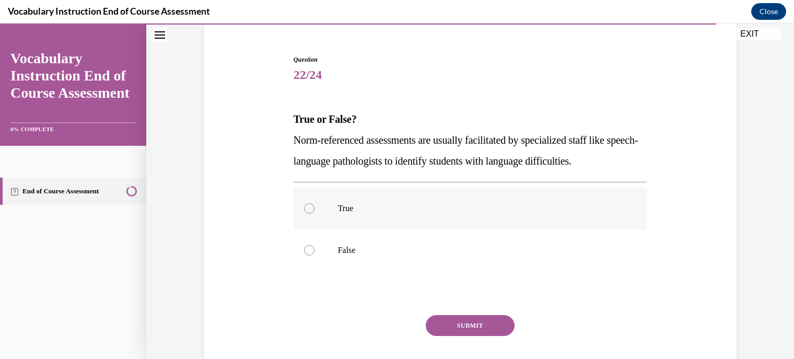
click at [305, 206] on div at bounding box center [309, 208] width 10 height 10
click at [305, 206] on input "True" at bounding box center [309, 208] width 10 height 10
radio input "true"
click at [467, 319] on button "SUBMIT" at bounding box center [470, 325] width 89 height 21
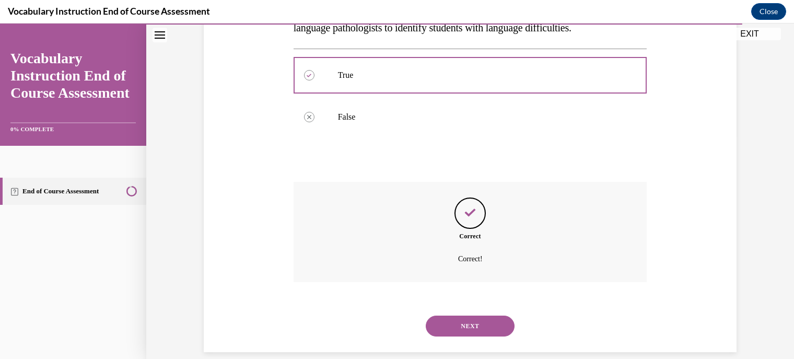
scroll to position [237, 0]
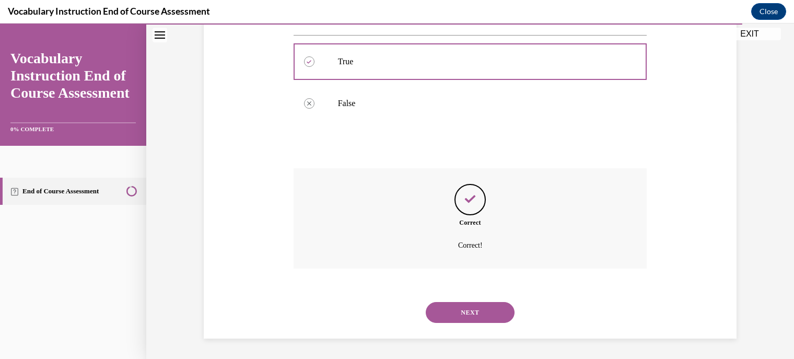
click at [477, 310] on button "NEXT" at bounding box center [470, 312] width 89 height 21
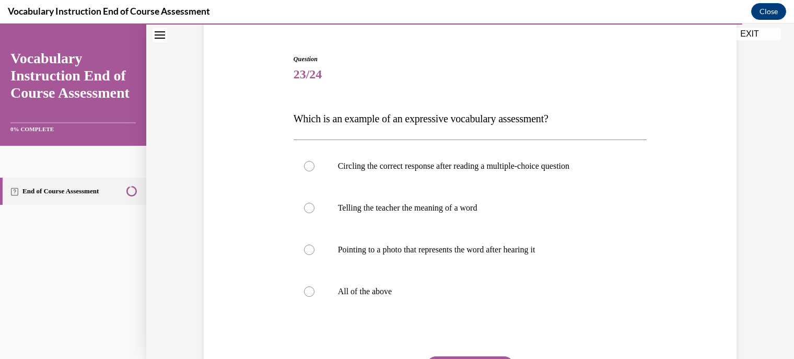
scroll to position [95, 0]
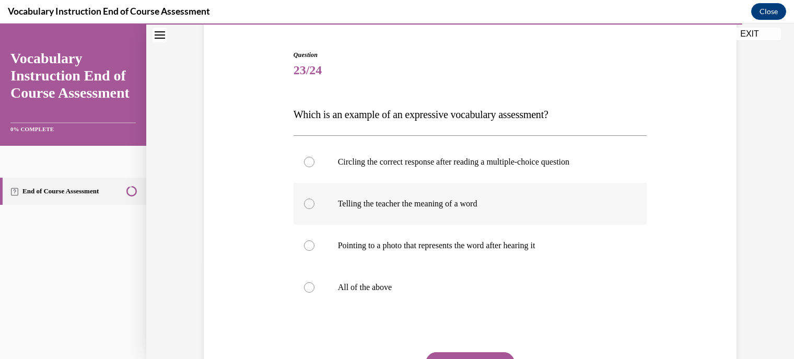
click at [309, 202] on div at bounding box center [309, 204] width 10 height 10
click at [309, 202] on input "Telling the teacher the meaning of a word" at bounding box center [309, 204] width 10 height 10
radio input "true"
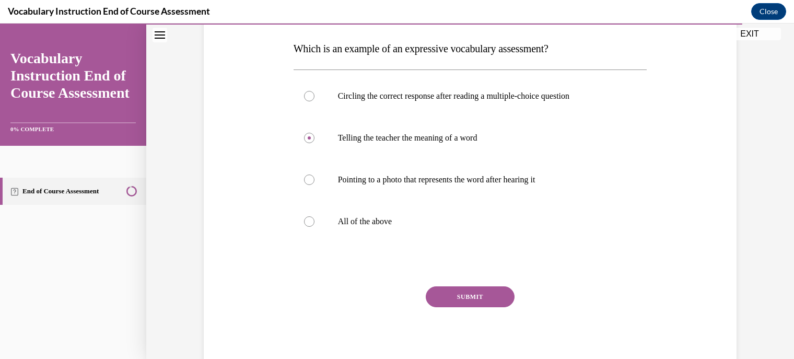
scroll to position [160, 0]
click at [472, 294] on button "SUBMIT" at bounding box center [470, 297] width 89 height 21
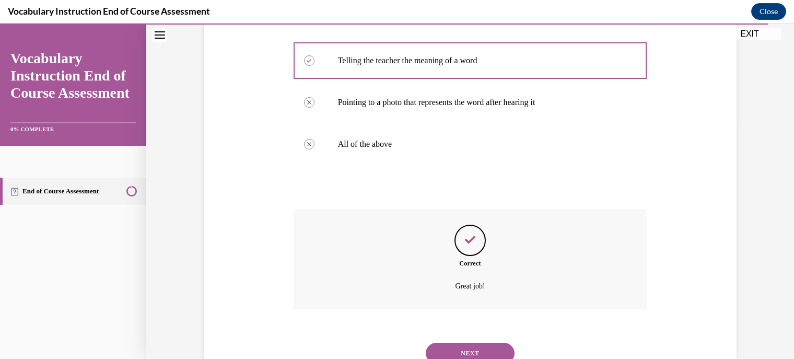
scroll to position [279, 0]
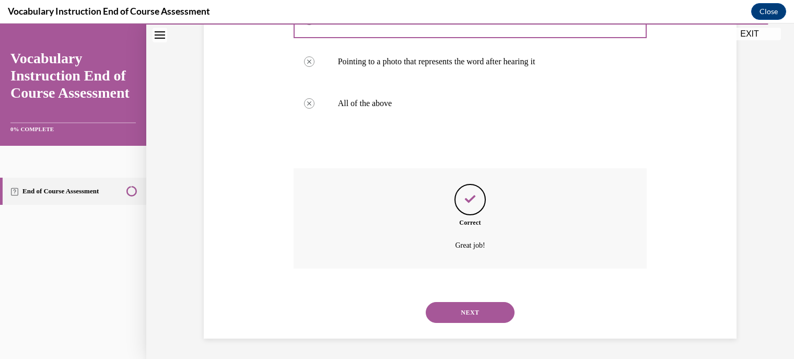
click at [477, 308] on button "NEXT" at bounding box center [470, 312] width 89 height 21
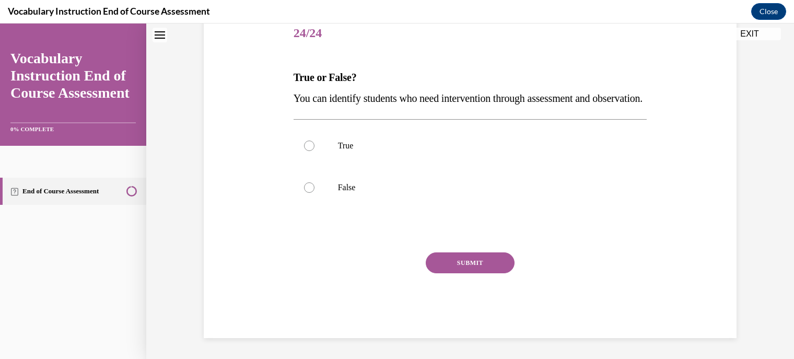
scroll to position [31, 0]
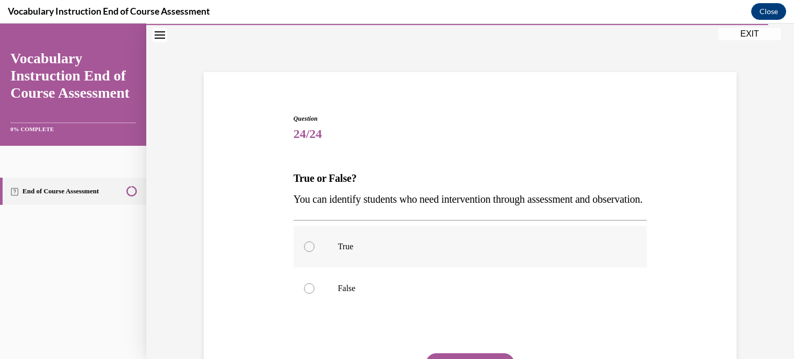
click at [305, 252] on div at bounding box center [309, 246] width 10 height 10
click at [305, 252] on input "True" at bounding box center [309, 246] width 10 height 10
radio input "true"
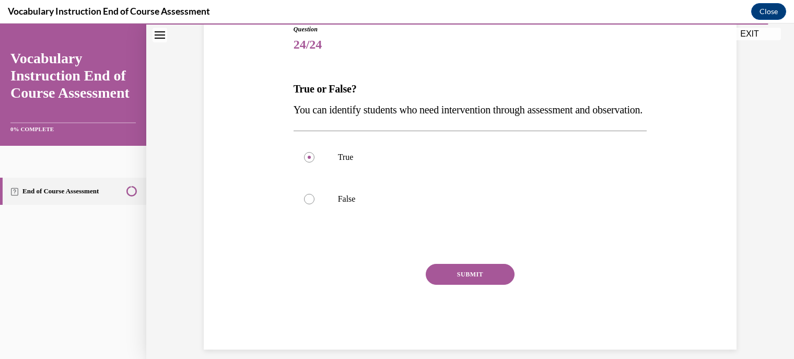
scroll to position [121, 0]
click at [462, 284] on button "SUBMIT" at bounding box center [470, 273] width 89 height 21
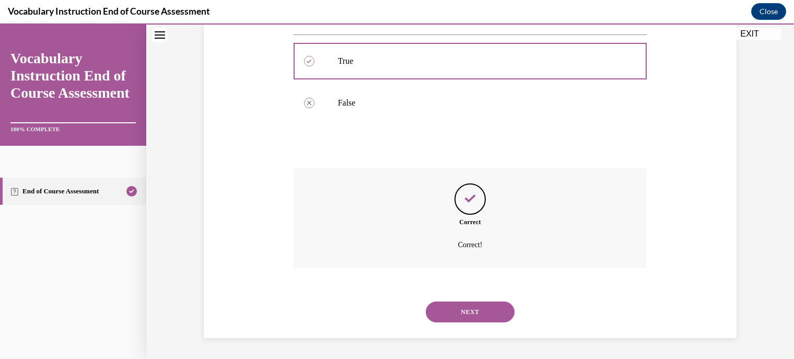
scroll to position [224, 0]
click at [466, 321] on button "NEXT" at bounding box center [470, 312] width 89 height 21
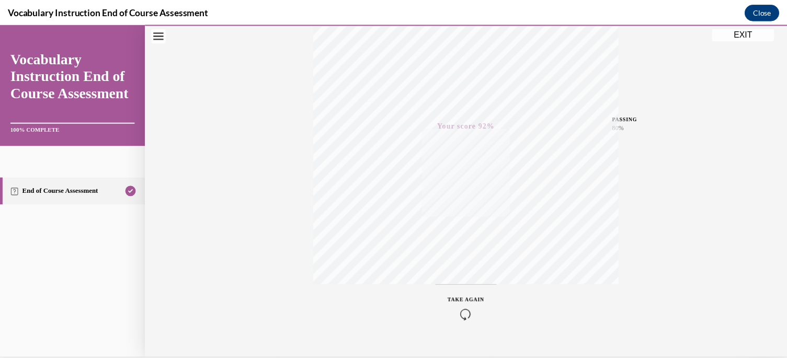
scroll to position [200, 0]
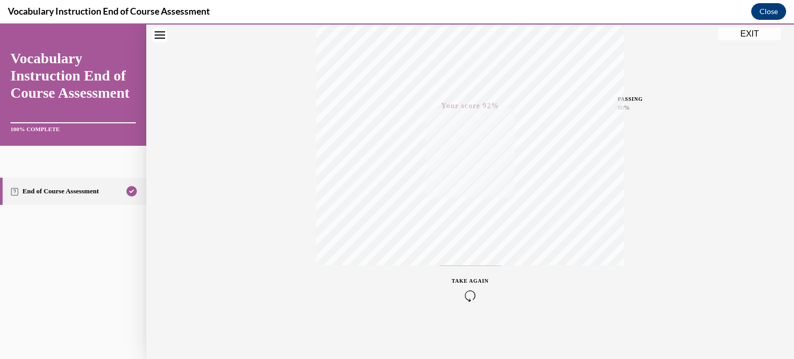
click at [744, 32] on button "EXIT" at bounding box center [750, 34] width 63 height 13
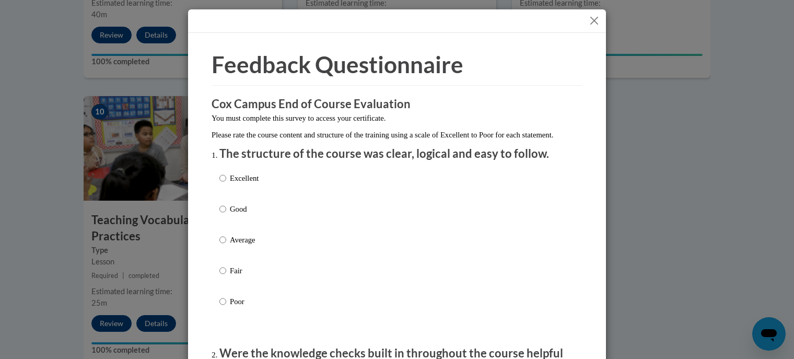
click at [589, 20] on button "Close" at bounding box center [594, 20] width 13 height 13
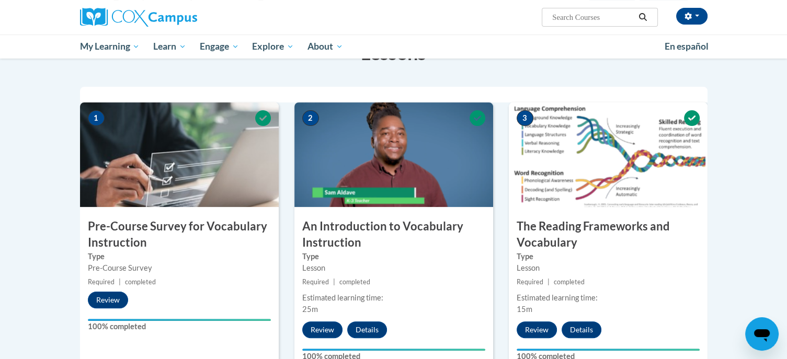
scroll to position [182, 0]
